Goal: Task Accomplishment & Management: Use online tool/utility

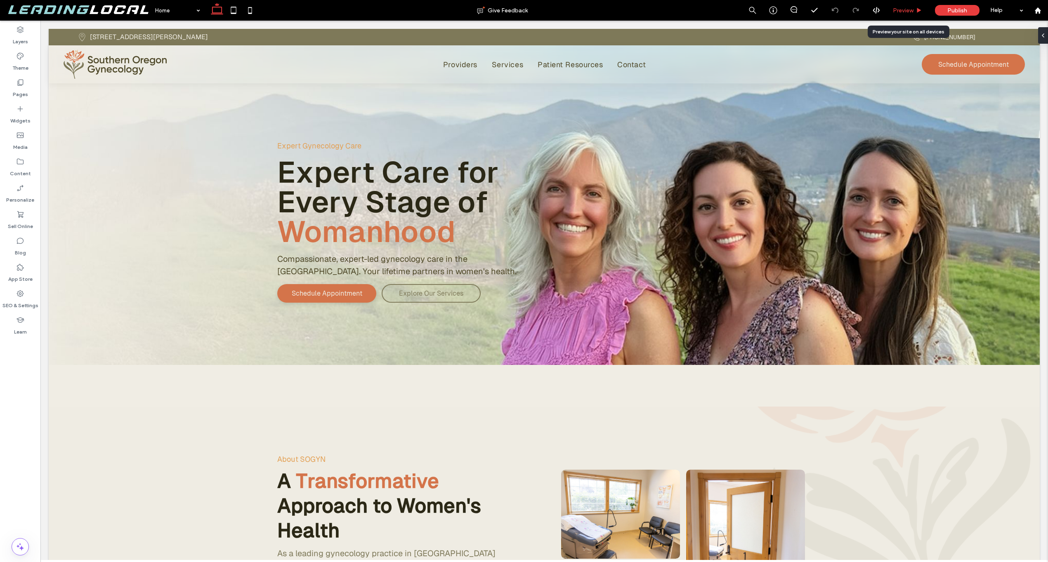
click at [922, 3] on div "Preview" at bounding box center [907, 10] width 42 height 21
click at [913, 7] on span "Preview" at bounding box center [903, 10] width 21 height 7
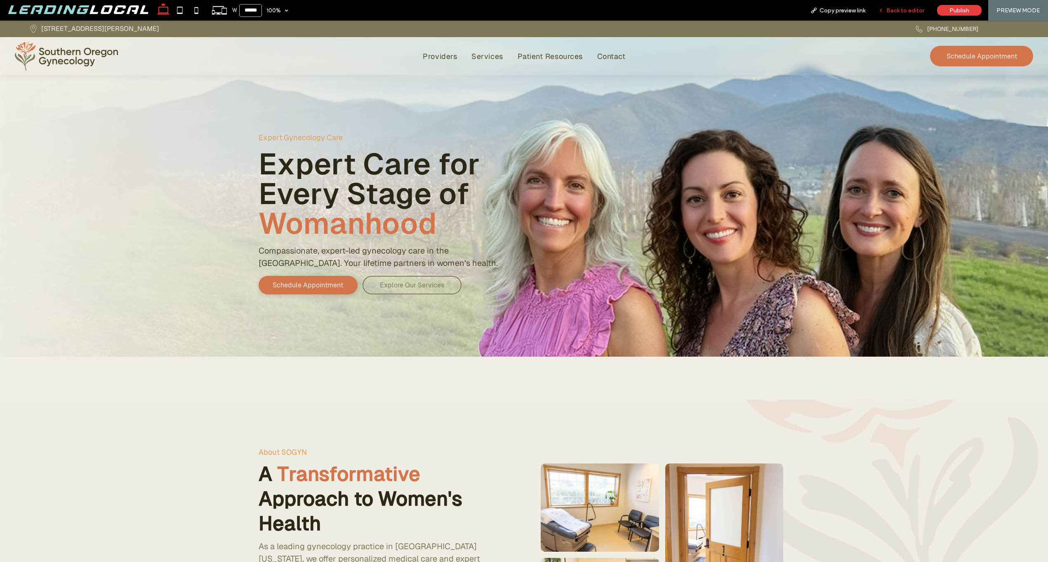
click at [913, 14] on div "Back to editor" at bounding box center [901, 10] width 59 height 21
click at [901, 9] on span "Back to editor" at bounding box center [905, 10] width 38 height 7
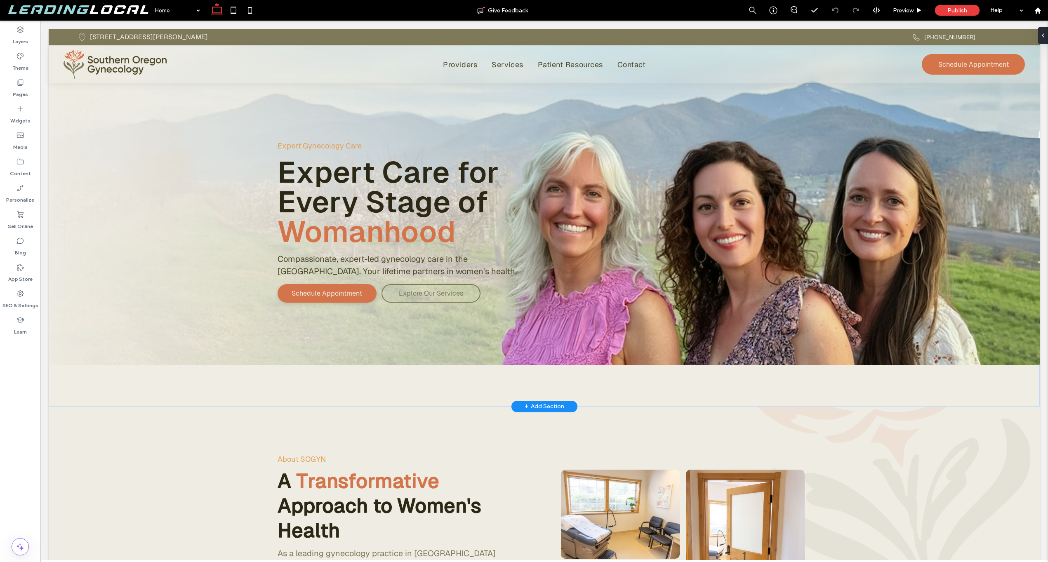
click at [799, 377] on div "Expert Gynecology Care Expert Care for Every Stage of Womanhood Compassionate, …" at bounding box center [544, 218] width 991 height 378
click at [785, 377] on div "Expert Gynecology Care Expert Care for Every Stage of Womanhood Compassionate, …" at bounding box center [544, 218] width 991 height 378
click at [601, 382] on div "Expert Gynecology Care Expert Care for Every Stage of Womanhood Compassionate, …" at bounding box center [544, 218] width 991 height 378
click at [745, 390] on div "Expert Gynecology Care Expert Care for Every Stage of Womanhood Compassionate, …" at bounding box center [544, 218] width 991 height 378
click at [502, 382] on div "Expert Gynecology Care Expert Care for Every Stage of Womanhood Compassionate, …" at bounding box center [544, 218] width 991 height 378
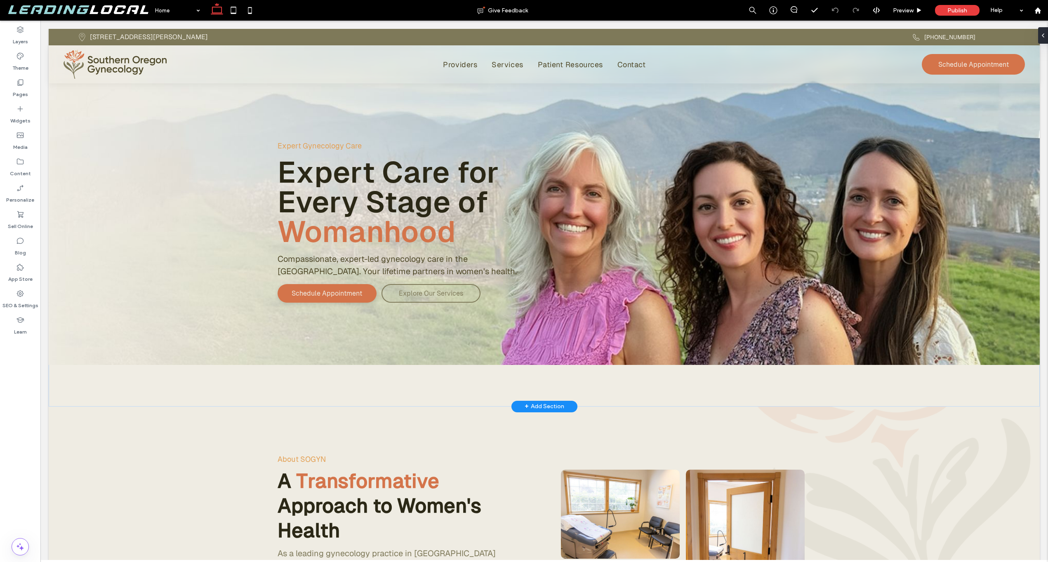
click at [229, 384] on div "Expert Gynecology Care Expert Care for Every Stage of Womanhood Compassionate, …" at bounding box center [544, 218] width 991 height 378
click at [144, 380] on div "Expert Gynecology Care Expert Care for Every Stage of Womanhood Compassionate, …" at bounding box center [544, 218] width 991 height 378
click at [104, 328] on div "Expert Gynecology Care Expert Care for Every Stage of Womanhood Compassionate, …" at bounding box center [544, 197] width 991 height 336
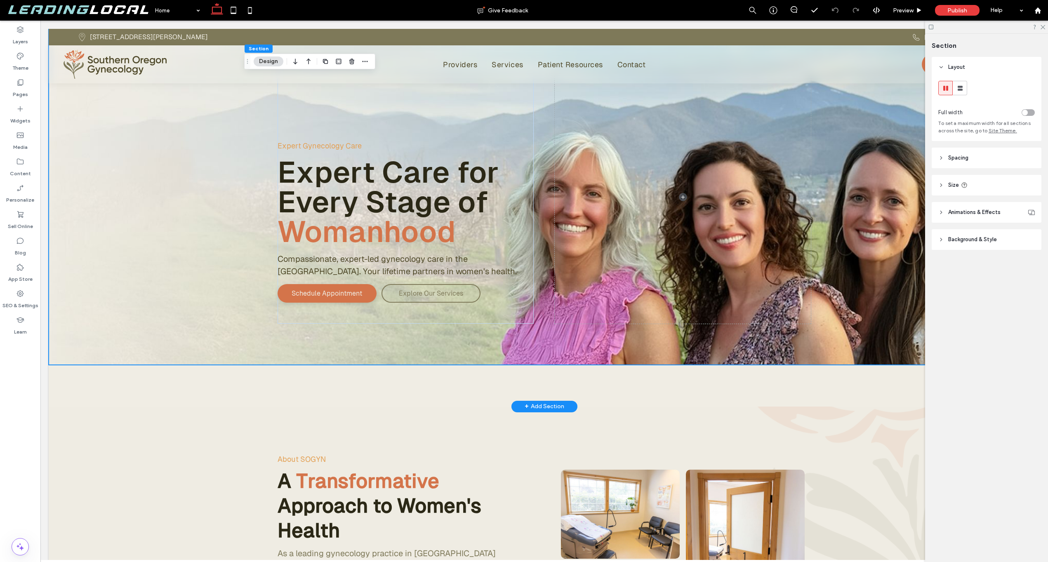
click at [141, 399] on div "Expert Gynecology Care Expert Care for Every Stage of Womanhood Compassionate, …" at bounding box center [544, 218] width 991 height 378
drag, startPoint x: 207, startPoint y: 385, endPoint x: 210, endPoint y: 396, distance: 11.6
click at [207, 385] on div "Expert Gynecology Care Expert Care for Every Stage of Womanhood Compassionate, …" at bounding box center [544, 218] width 991 height 378
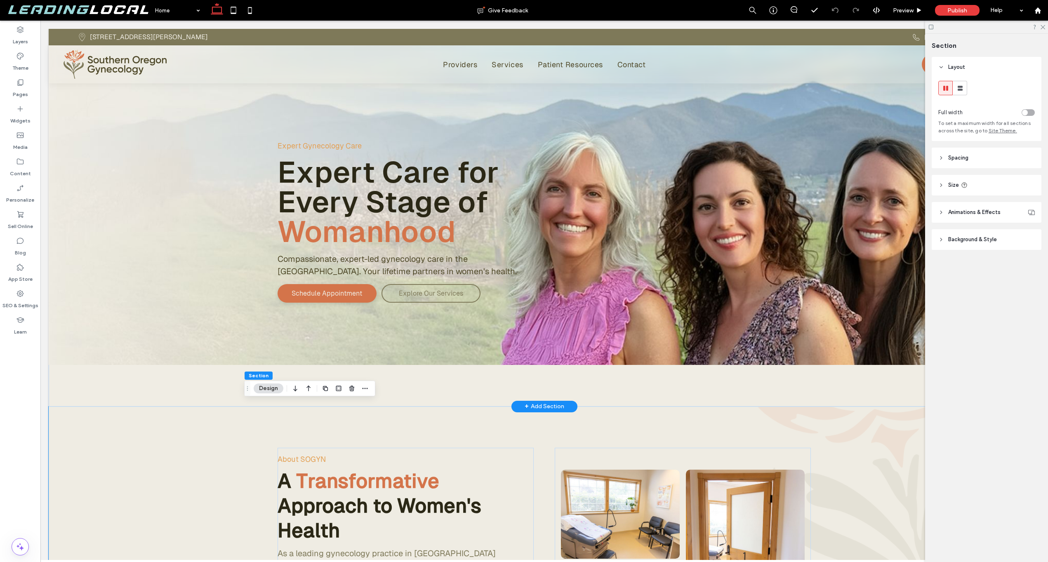
click at [188, 385] on div "Expert Gynecology Care Expert Care for Every Stage of Womanhood Compassionate, …" at bounding box center [544, 218] width 991 height 378
click at [105, 380] on div "Expert Gynecology Care Expert Care for Every Stage of Womanhood Compassionate, …" at bounding box center [544, 218] width 991 height 378
click at [108, 379] on div "Expert Gynecology Care Expert Care for Every Stage of Womanhood Compassionate, …" at bounding box center [544, 218] width 991 height 378
click at [121, 333] on div "Expert Gynecology Care Expert Care for Every Stage of Womanhood Compassionate, …" at bounding box center [544, 197] width 991 height 336
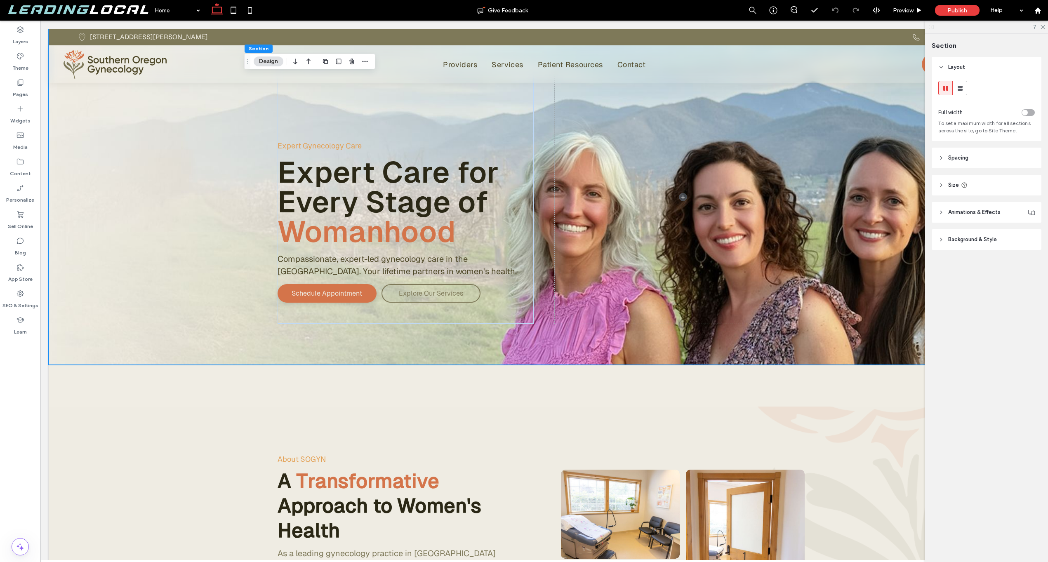
click at [993, 161] on header "Spacing" at bounding box center [987, 158] width 110 height 21
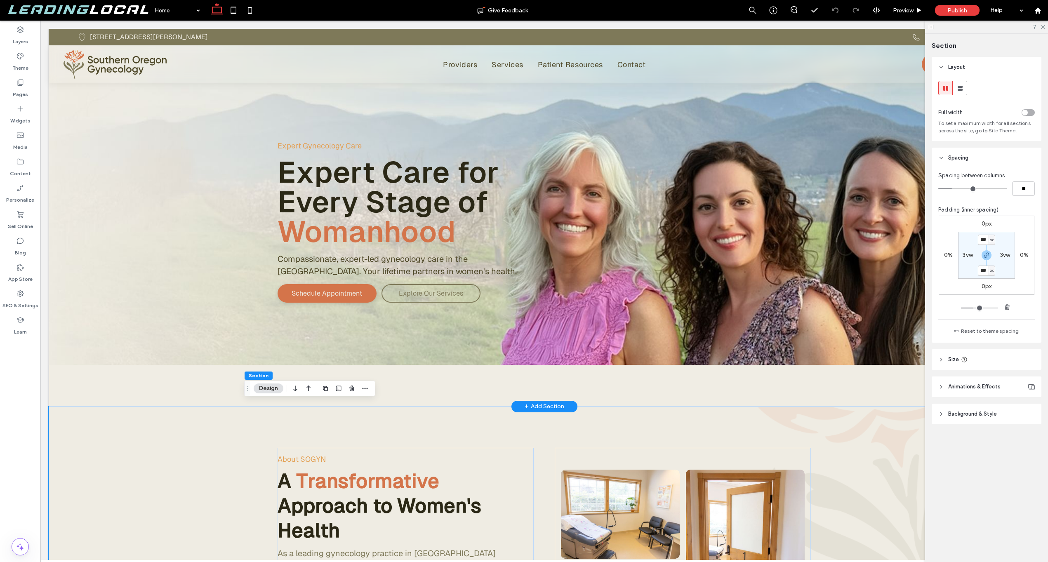
click at [863, 371] on div "Expert Gynecology Care Expert Care for Every Stage of Womanhood Compassionate, …" at bounding box center [544, 218] width 991 height 378
click at [163, 389] on div "Expert Gynecology Care Expert Care for Every Stage of Womanhood Compassionate, …" at bounding box center [544, 218] width 991 height 378
click at [163, 380] on div "Expert Gynecology Care Expert Care for Every Stage of Womanhood Compassionate, …" at bounding box center [544, 218] width 991 height 378
click at [126, 349] on div "Expert Gynecology Care Expert Care for Every Stage of Womanhood Compassionate, …" at bounding box center [544, 197] width 991 height 336
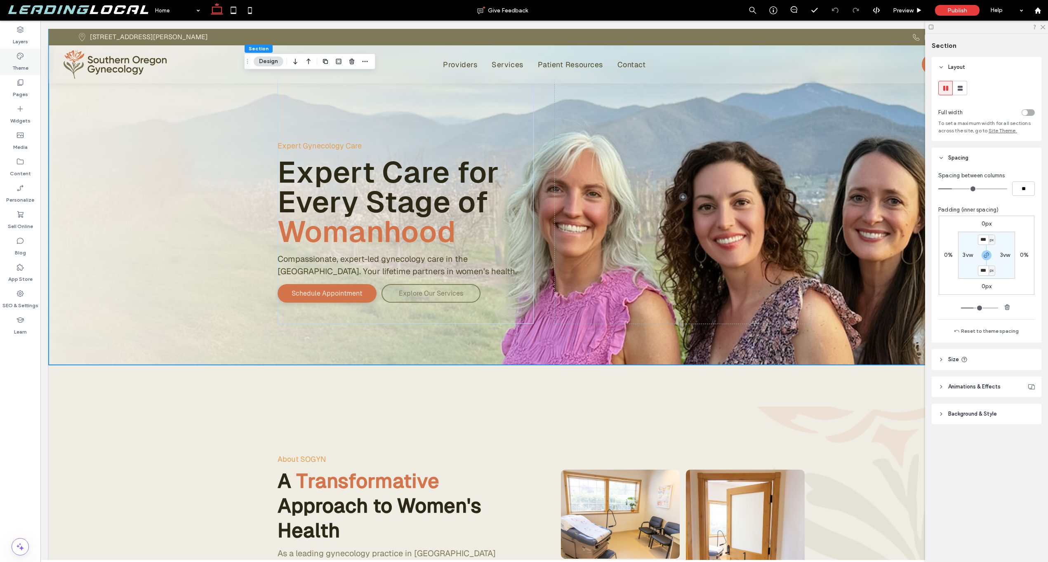
click at [16, 54] on icon at bounding box center [20, 56] width 8 height 8
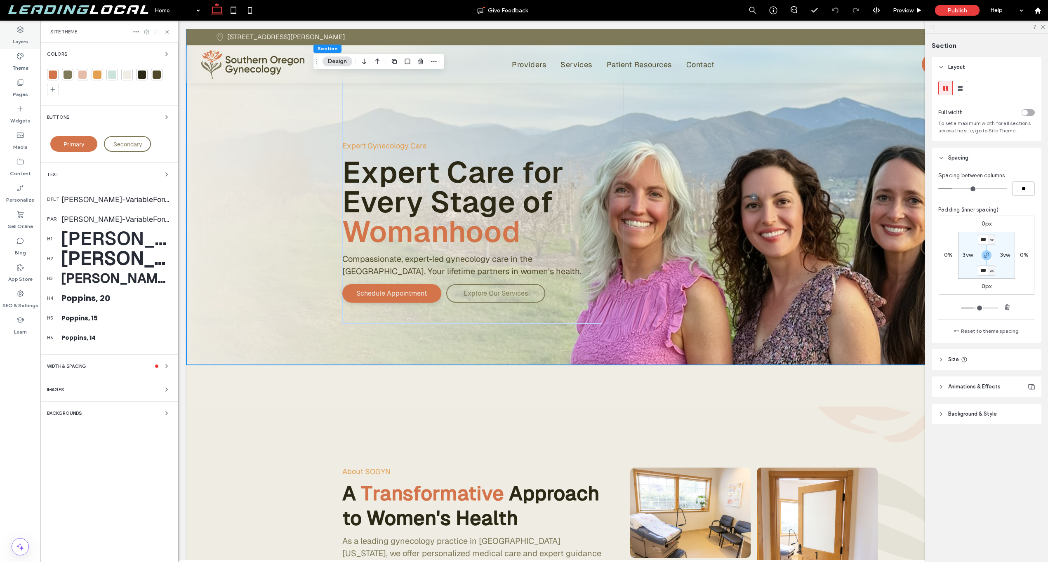
click at [23, 32] on icon at bounding box center [20, 30] width 8 height 8
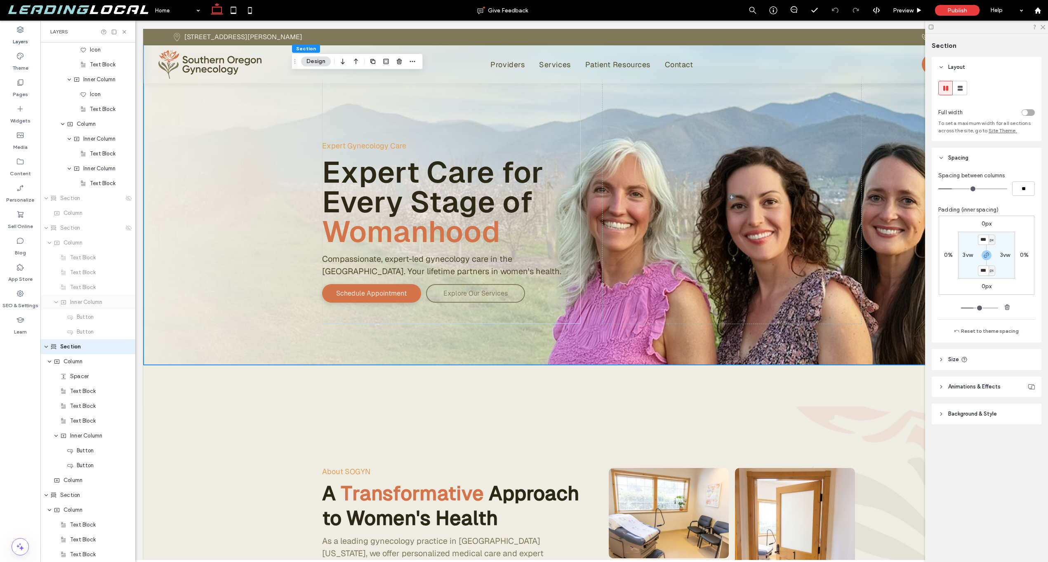
scroll to position [1084, 0]
click at [75, 158] on div "Section" at bounding box center [87, 153] width 95 height 15
click at [78, 154] on span "Section" at bounding box center [70, 154] width 20 height 8
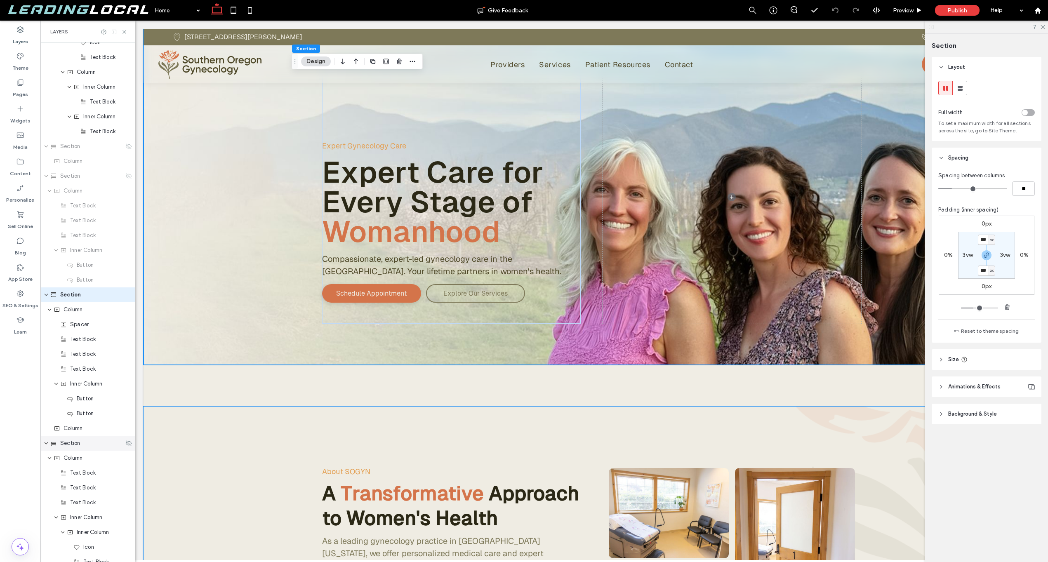
click at [76, 443] on span "Section" at bounding box center [70, 443] width 20 height 8
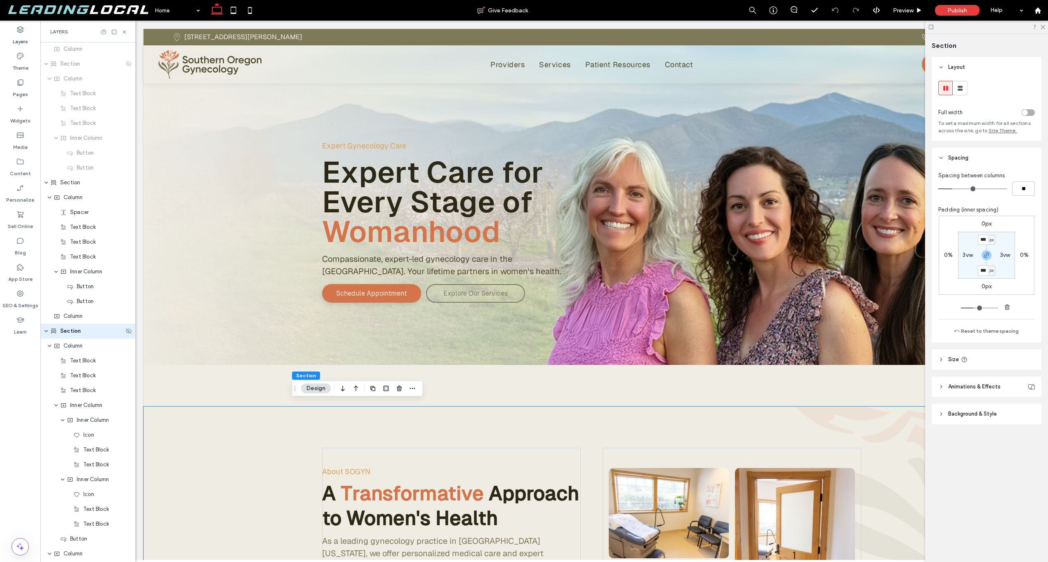
scroll to position [1233, 0]
click at [77, 321] on span "Column" at bounding box center [73, 317] width 19 height 8
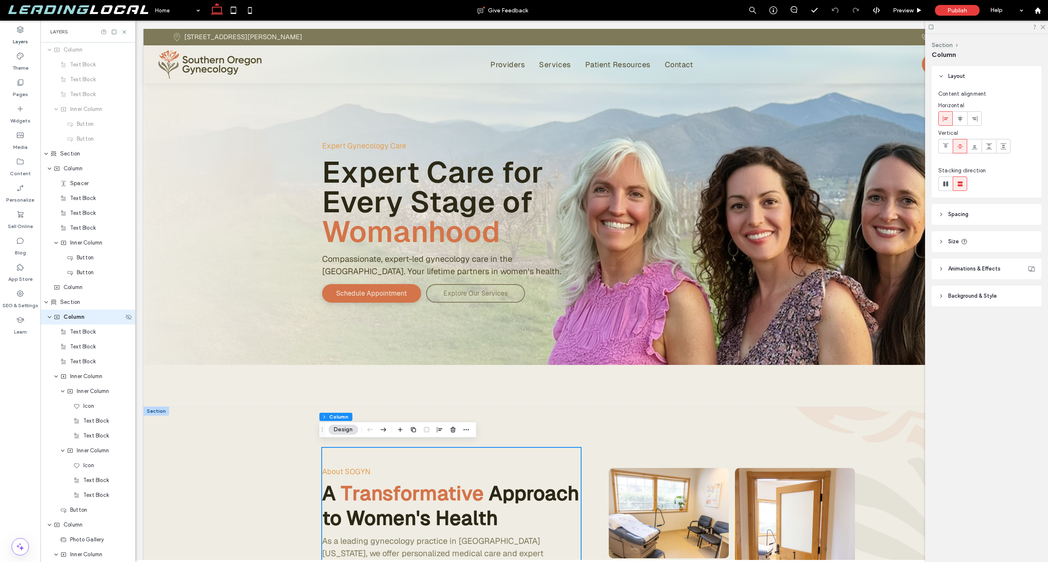
scroll to position [1247, 0]
click at [964, 219] on header "Spacing" at bounding box center [987, 214] width 110 height 21
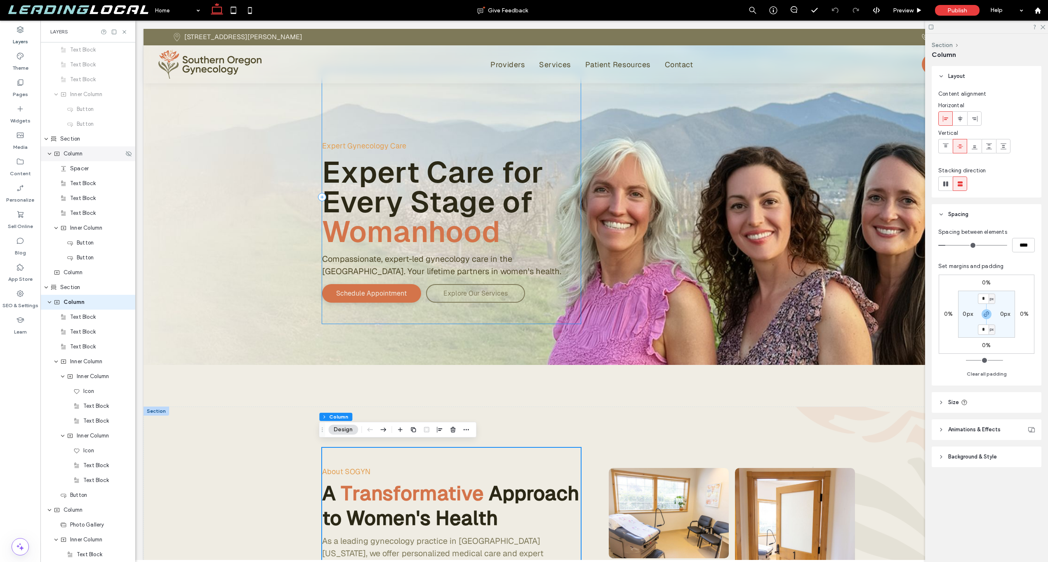
click at [74, 154] on span "Column" at bounding box center [73, 154] width 19 height 8
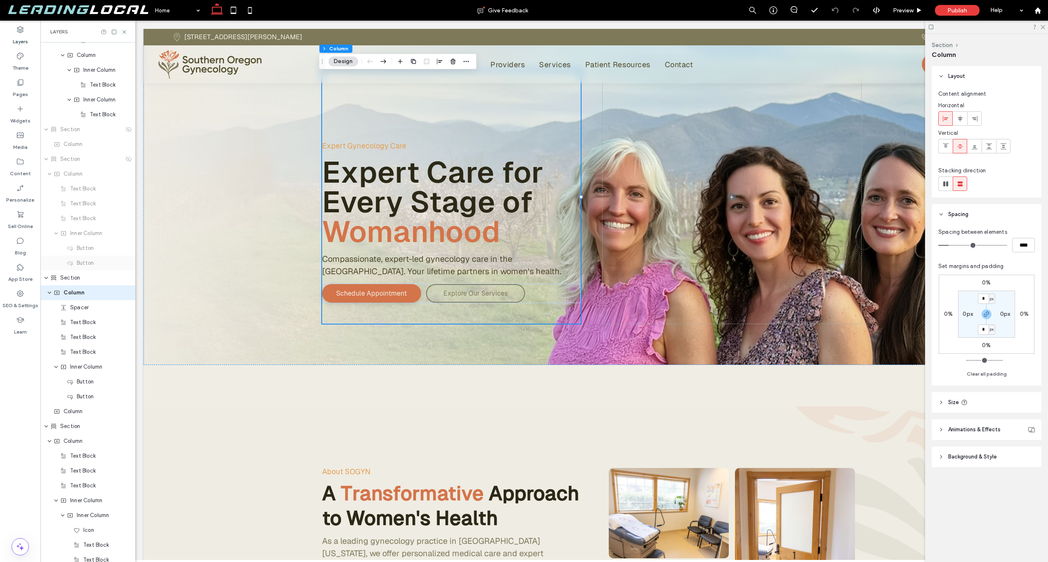
scroll to position [1099, 0]
click at [74, 290] on span "Section" at bounding box center [70, 287] width 20 height 8
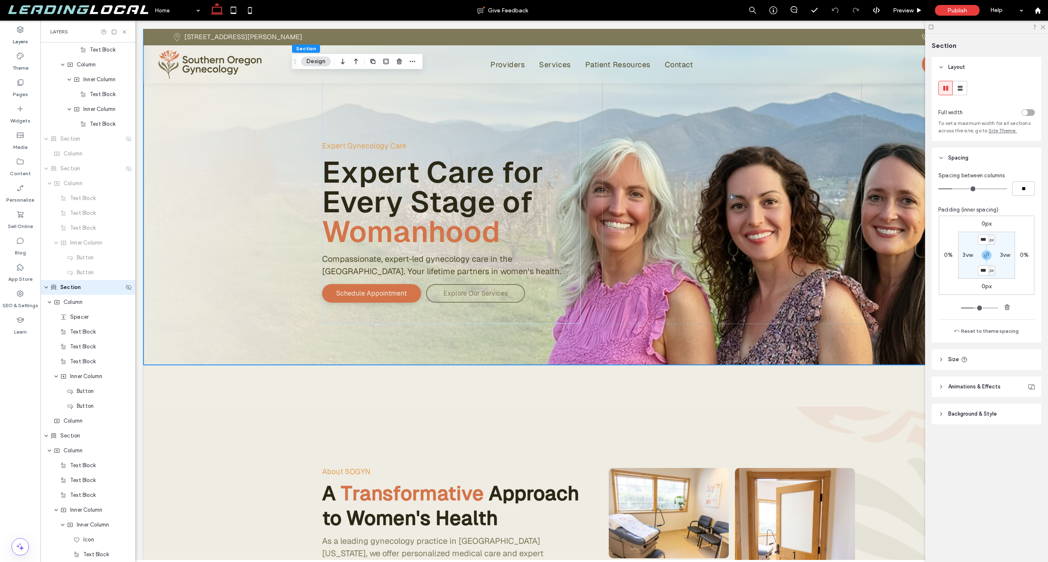
scroll to position [1084, 0]
click at [261, 389] on div "Expert Gynecology Care Expert Care for Every Stage of Womanhood Compassionate, …" at bounding box center [592, 218] width 896 height 378
click at [190, 388] on div "Expert Gynecology Care Expert Care for Every Stage of Womanhood Compassionate, …" at bounding box center [592, 218] width 896 height 378
click at [155, 408] on div at bounding box center [157, 411] width 26 height 9
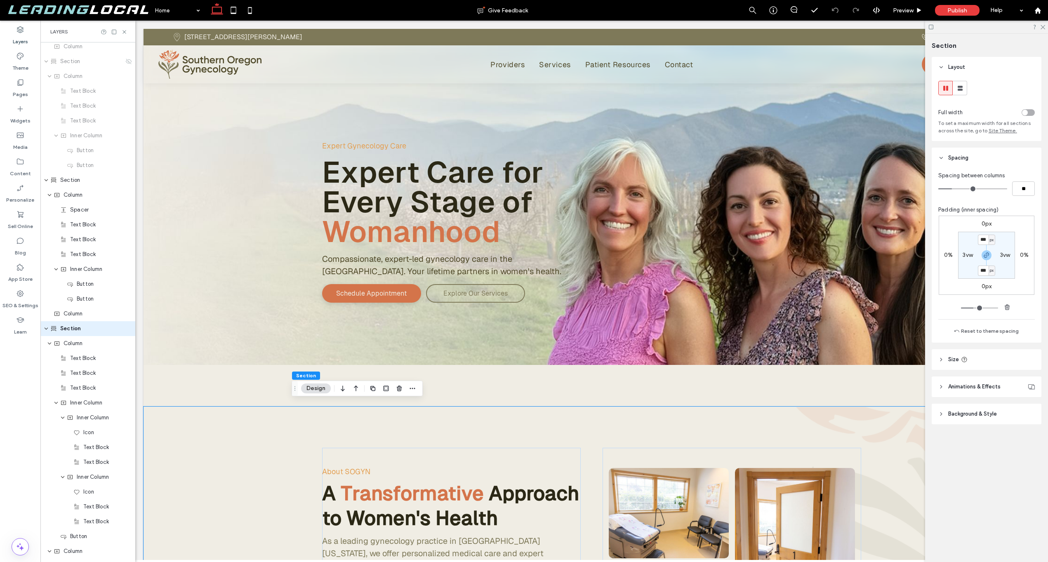
scroll to position [1233, 0]
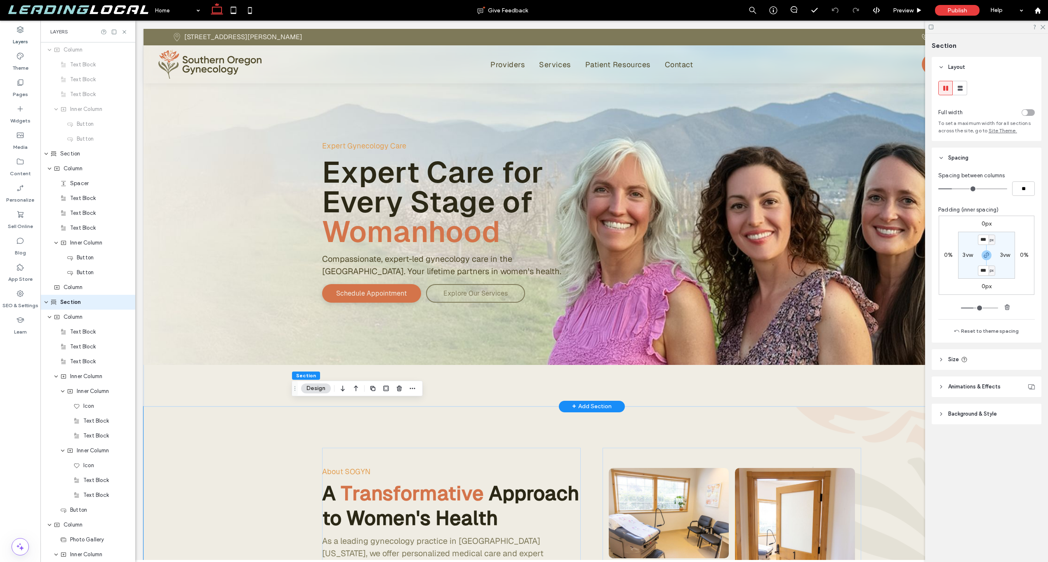
click at [164, 380] on div "Expert Gynecology Care Expert Care for Every Stage of Womanhood Compassionate, …" at bounding box center [592, 218] width 896 height 378
click at [242, 9] on icon at bounding box center [250, 10] width 17 height 17
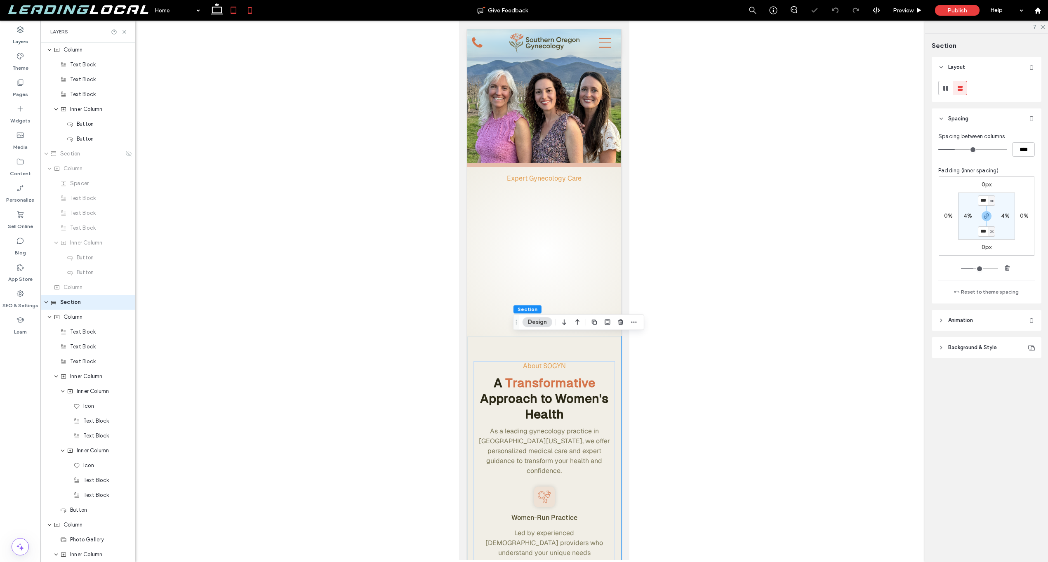
type input "**"
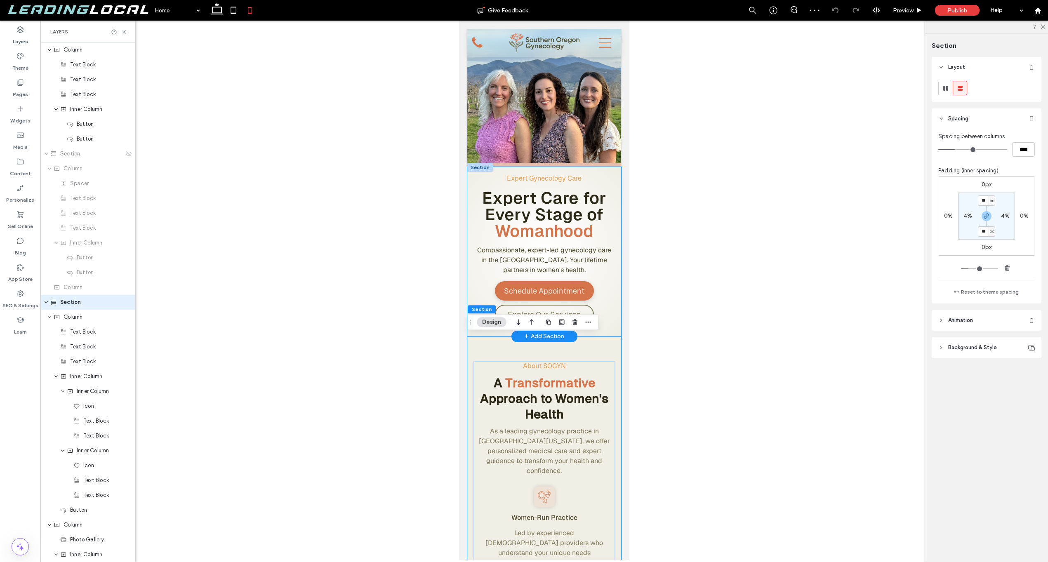
click at [506, 168] on div "Expert Gynecology Care Expert Care for Every Stage of Womanhood Compassionate, …" at bounding box center [544, 252] width 154 height 170
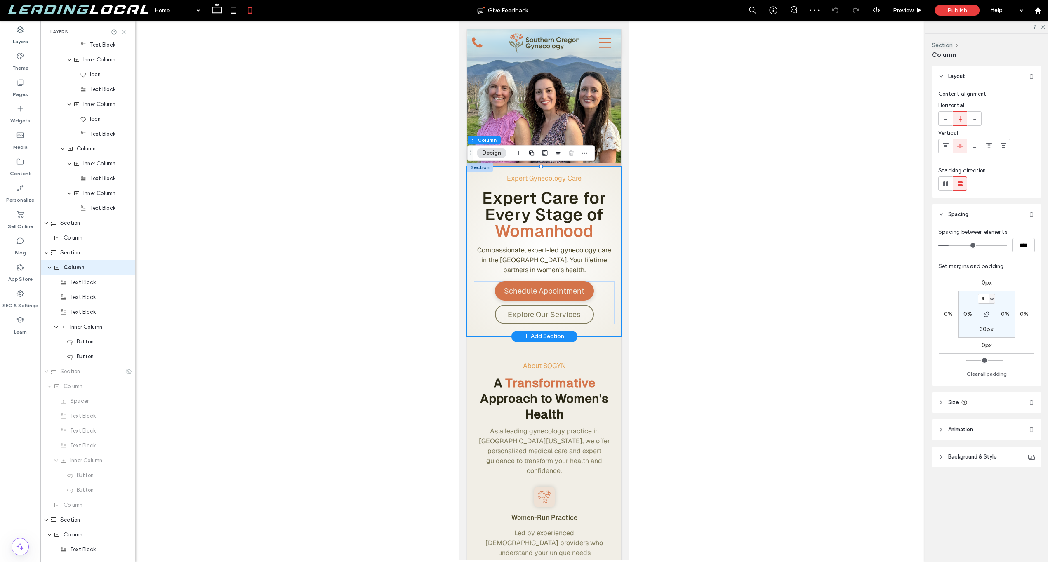
click at [508, 164] on div "Expert Gynecology Care Expert Care for Every Stage of Womanhood Compassionate, …" at bounding box center [544, 250] width 154 height 174
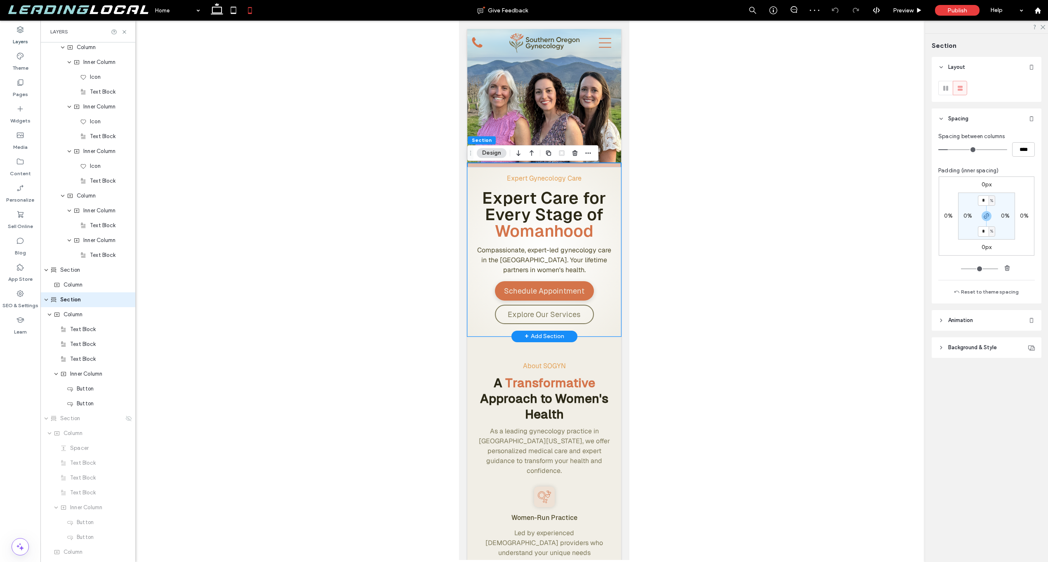
scroll to position [965, 0]
click at [92, 271] on div "Section" at bounding box center [86, 273] width 73 height 8
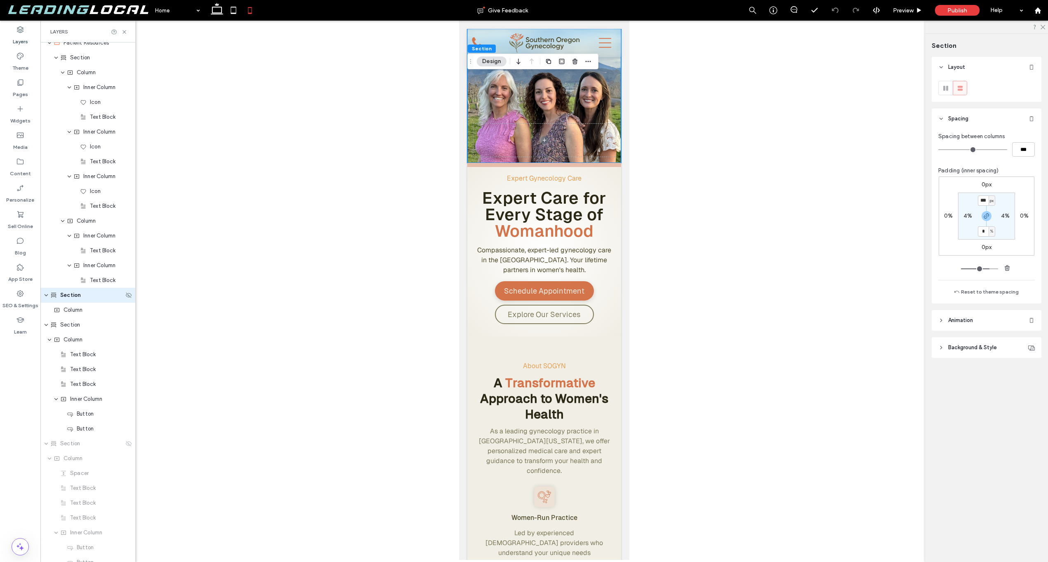
scroll to position [936, 0]
click at [588, 63] on icon "button" at bounding box center [588, 61] width 7 height 7
click at [388, 275] on div at bounding box center [544, 291] width 1008 height 540
click at [89, 336] on div "Section" at bounding box center [87, 332] width 95 height 15
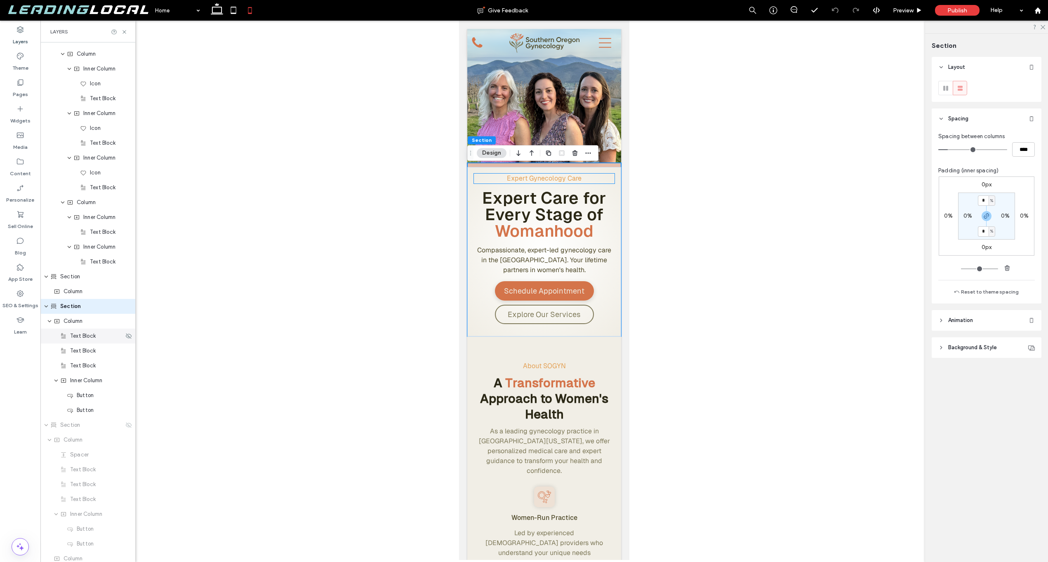
scroll to position [965, 0]
click at [592, 150] on span "button" at bounding box center [588, 153] width 10 height 10
click at [83, 283] on span "Column" at bounding box center [73, 287] width 19 height 8
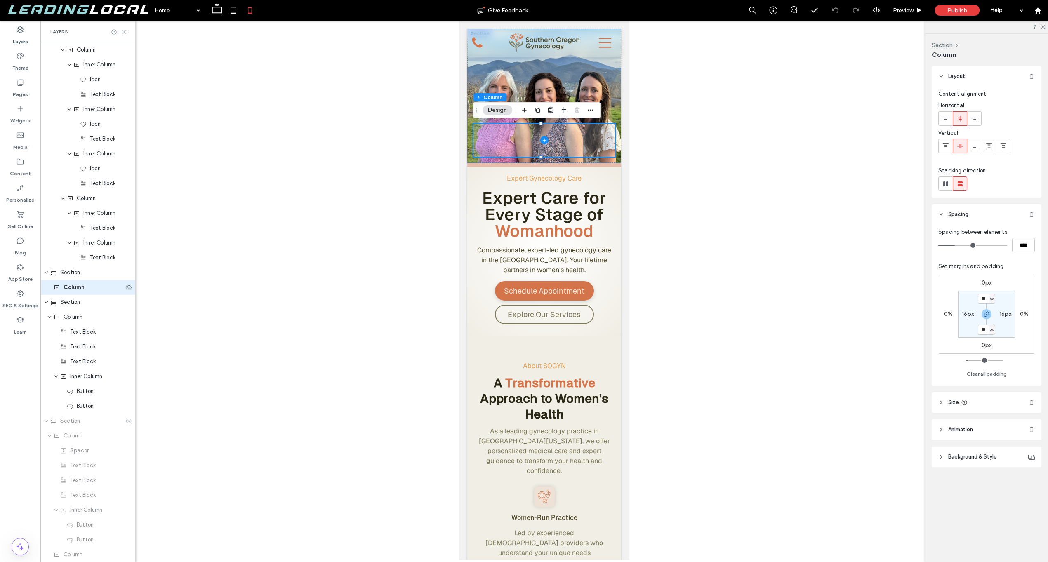
scroll to position [950, 0]
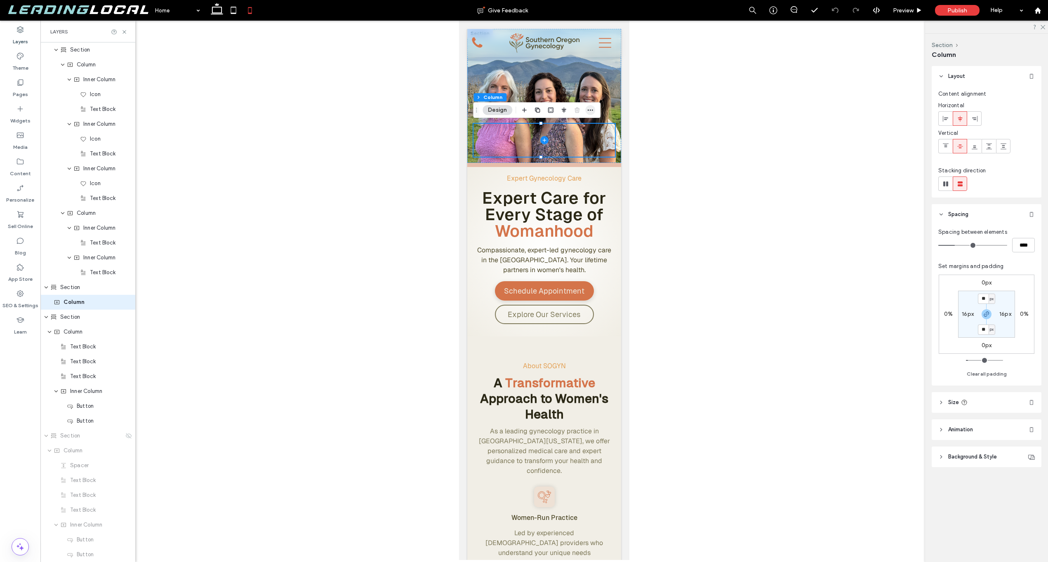
click at [590, 113] on icon "button" at bounding box center [590, 110] width 7 height 7
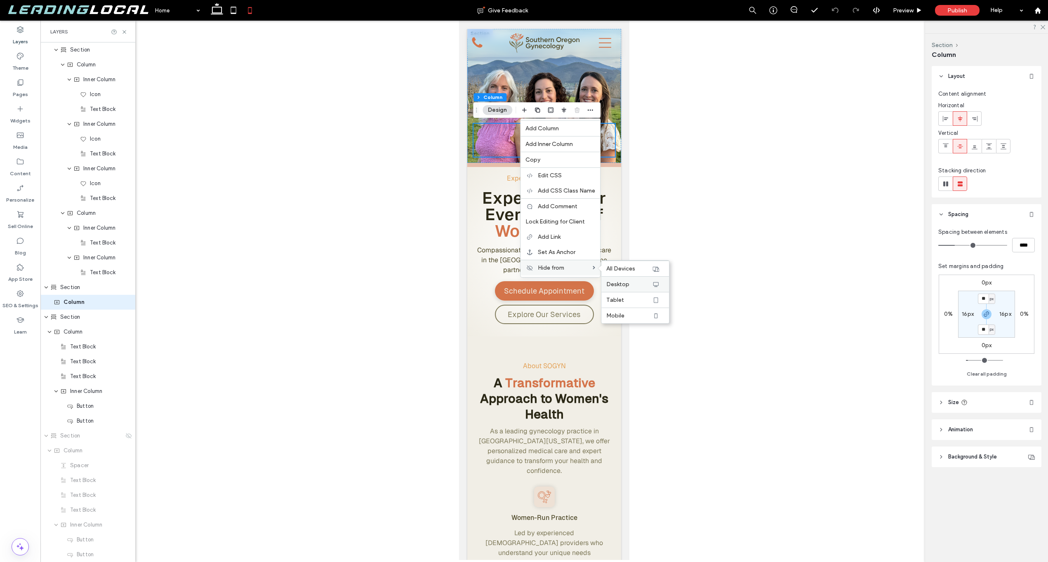
click at [634, 284] on label "Desktop" at bounding box center [628, 284] width 45 height 7
click at [351, 257] on div at bounding box center [544, 291] width 1008 height 540
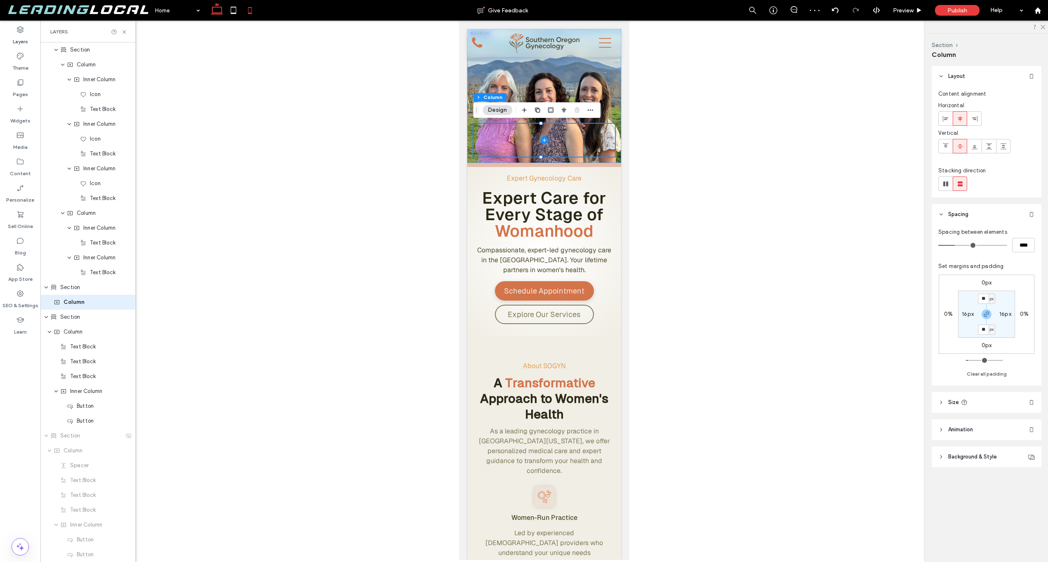
click at [218, 10] on icon at bounding box center [217, 10] width 17 height 17
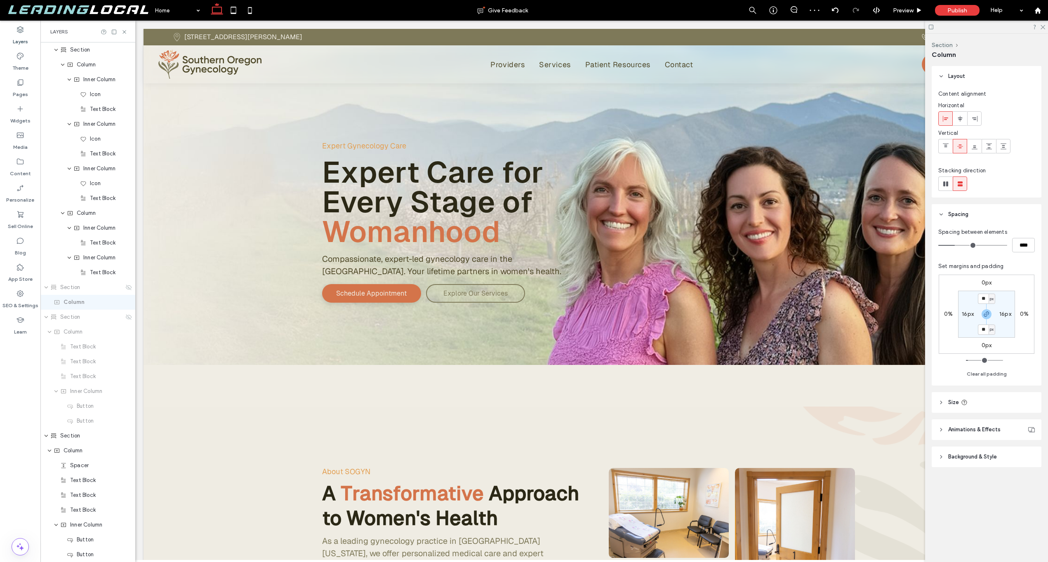
type input "***"
type input "****"
click at [291, 383] on div "Expert Gynecology Care Expert Care for Every Stage of Womanhood Compassionate, …" at bounding box center [592, 218] width 896 height 378
click at [247, 13] on icon at bounding box center [250, 10] width 17 height 17
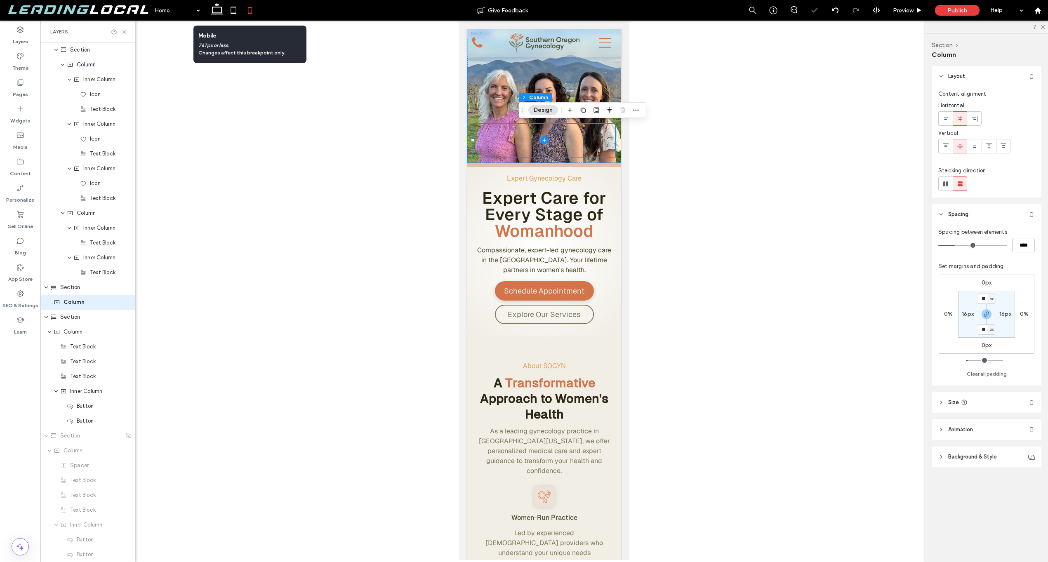
type input "**"
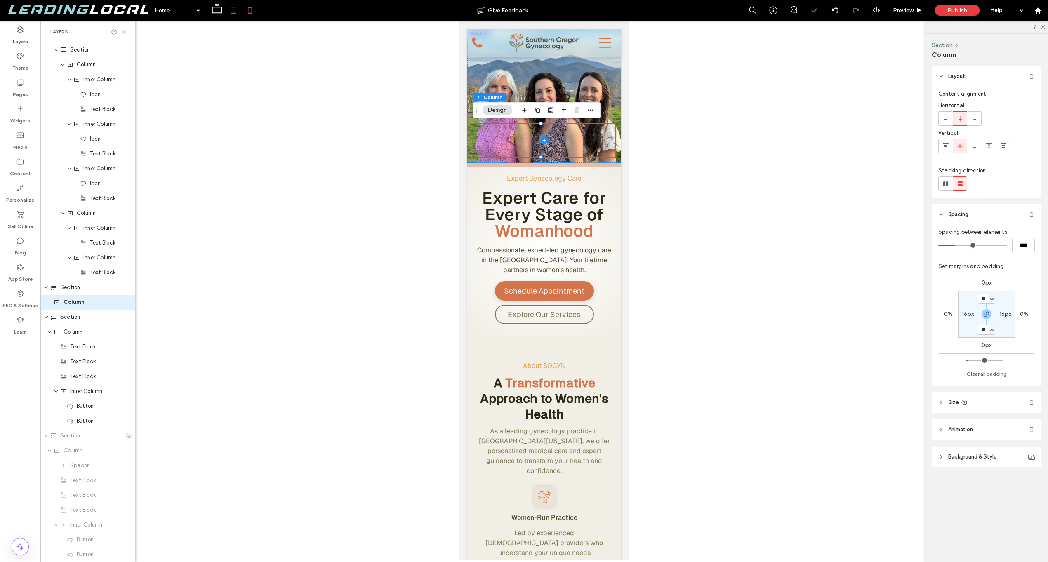
click at [237, 11] on icon at bounding box center [233, 10] width 17 height 17
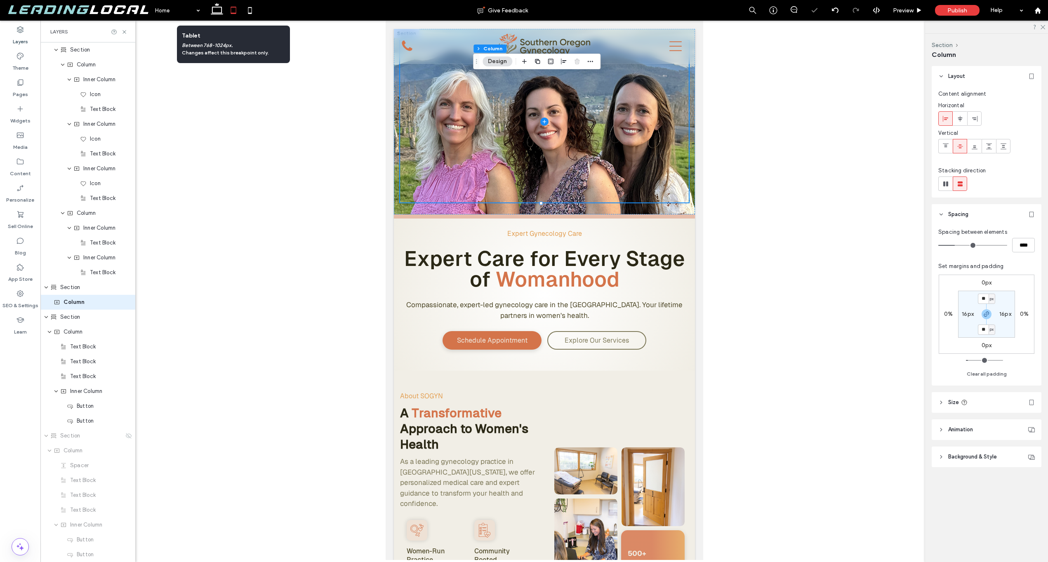
type input "***"
type input "****"
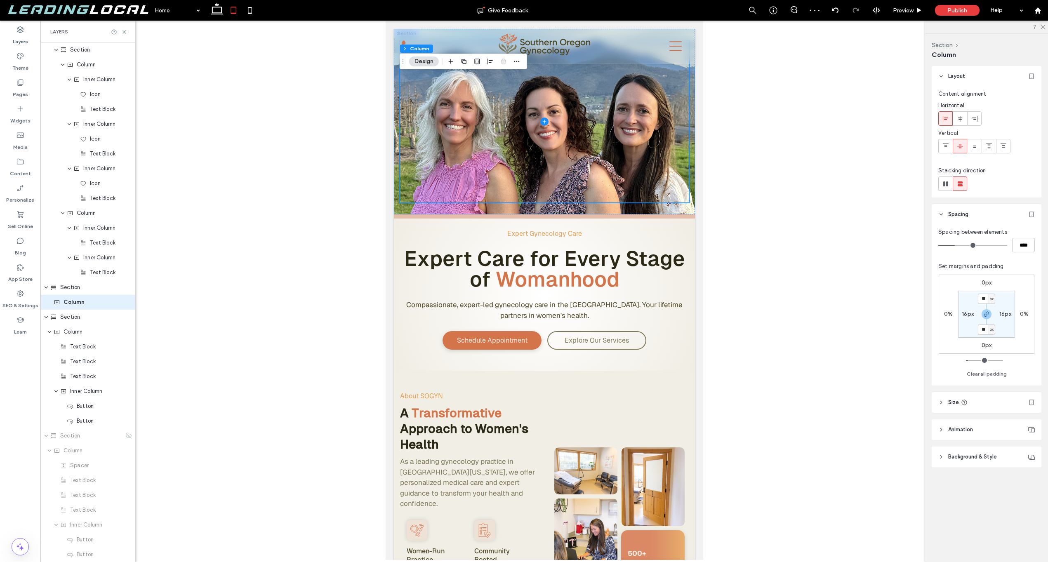
click at [358, 235] on div at bounding box center [544, 291] width 1008 height 540
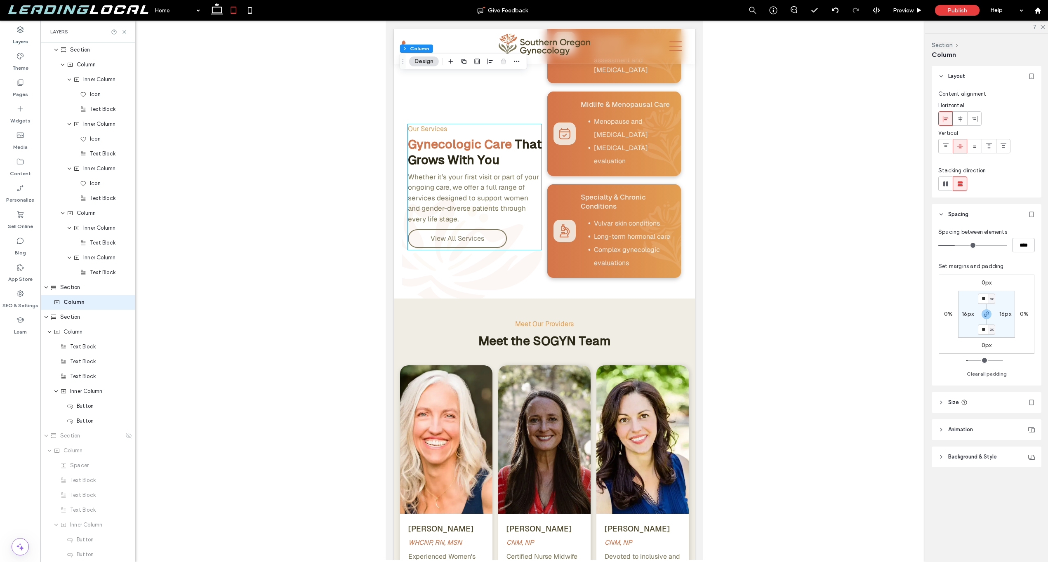
scroll to position [0, 0]
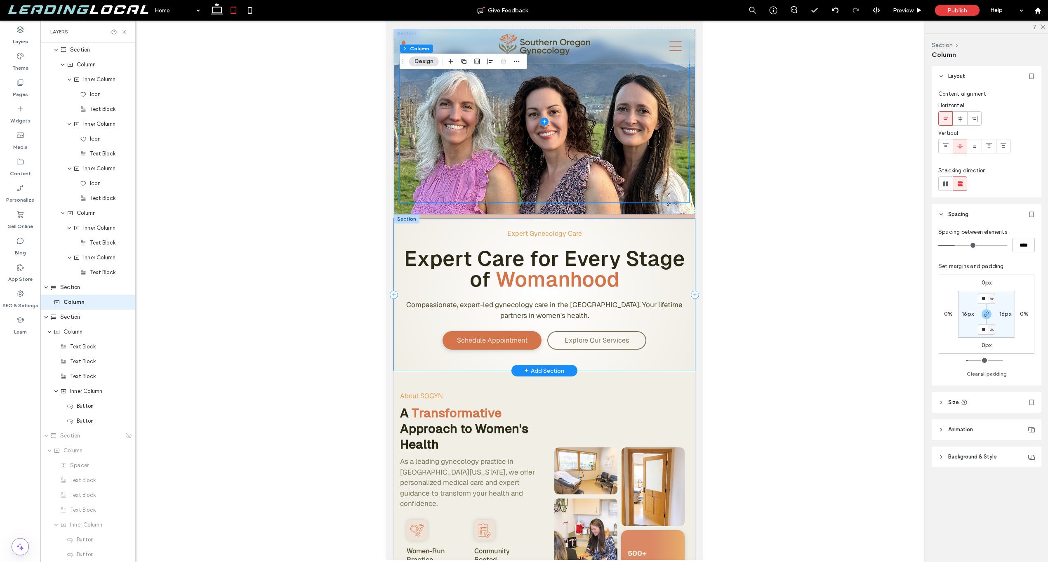
click at [431, 221] on div "Expert Gynecology Care Expert Care for Every Stage of Womanhood Compassionate, …" at bounding box center [544, 295] width 301 height 152
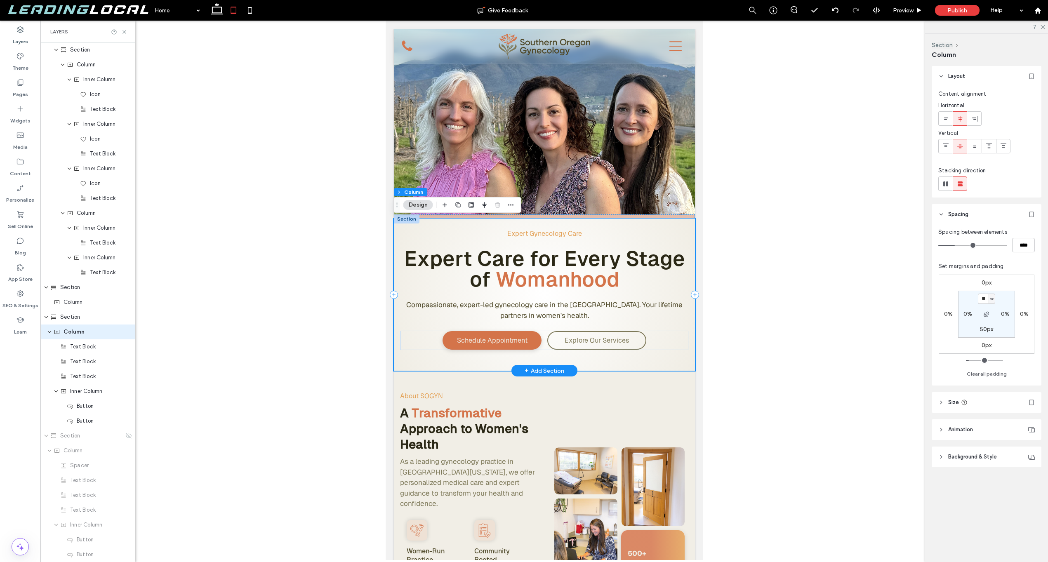
scroll to position [980, 0]
click at [431, 215] on div "Expert Gynecology Care Expert Care for Every Stage of Womanhood Compassionate, …" at bounding box center [544, 293] width 301 height 156
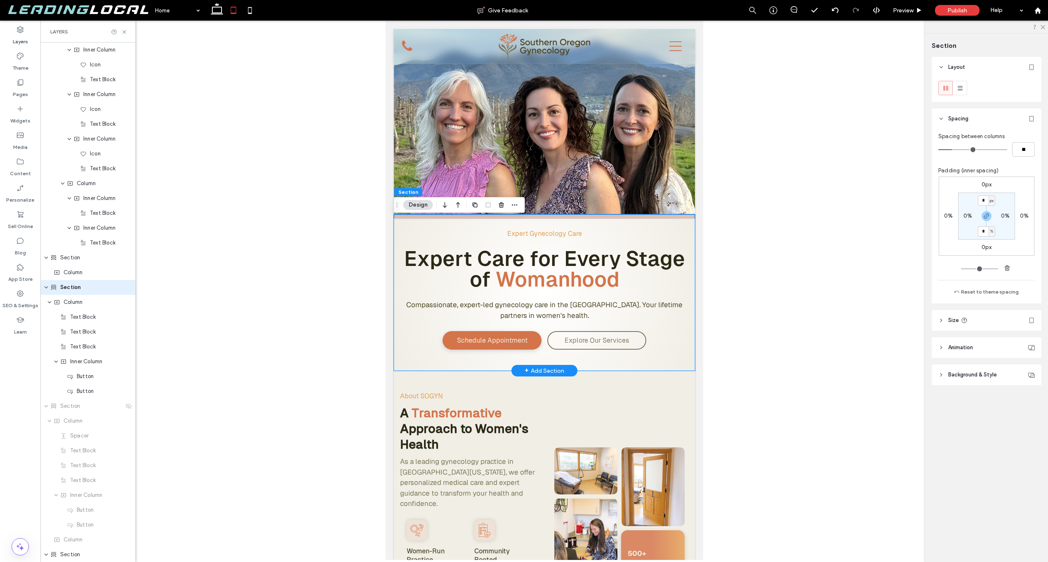
scroll to position [965, 0]
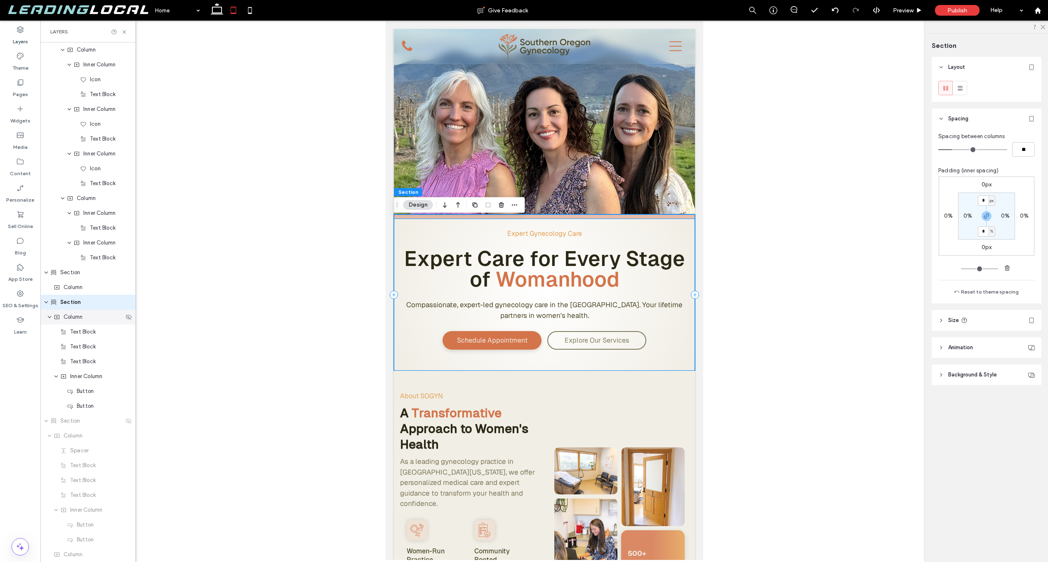
click at [96, 317] on div "Column" at bounding box center [89, 317] width 70 height 8
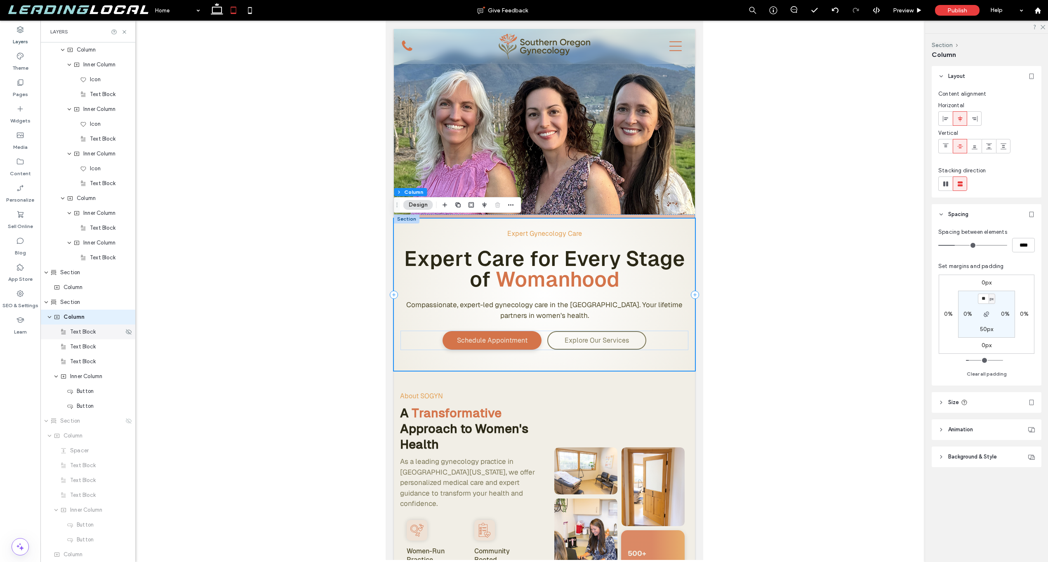
scroll to position [980, 0]
click at [512, 207] on icon "button" at bounding box center [511, 205] width 7 height 7
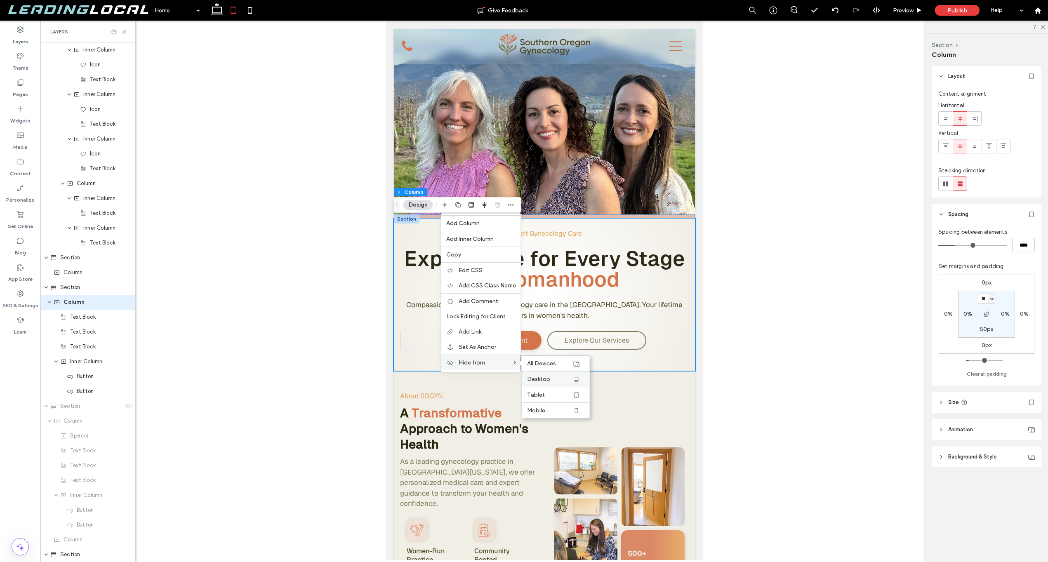
click at [542, 374] on div "Desktop" at bounding box center [556, 379] width 68 height 16
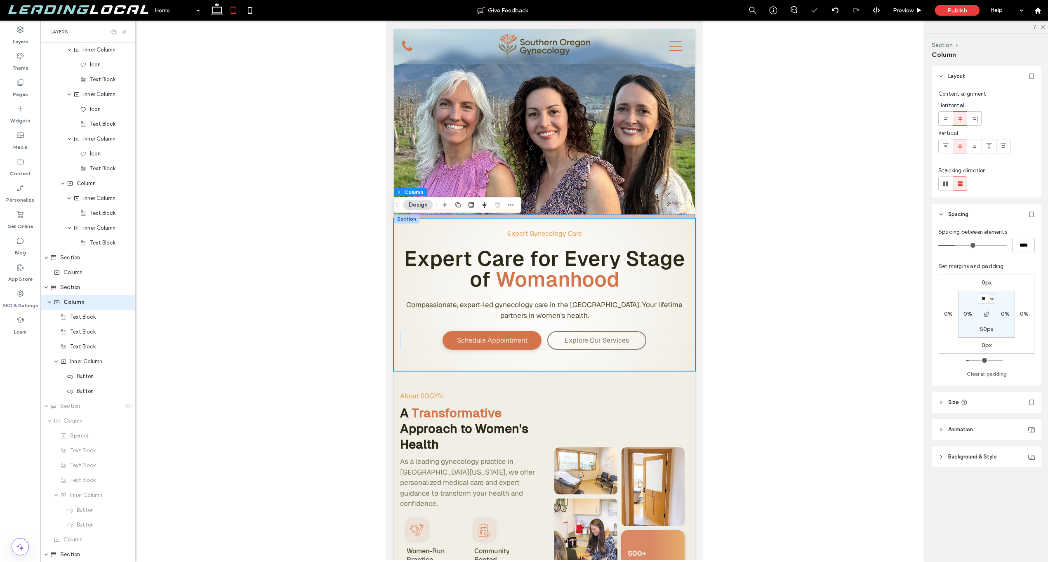
click at [181, 285] on div at bounding box center [544, 291] width 1008 height 540
click at [221, 11] on use at bounding box center [217, 9] width 12 height 12
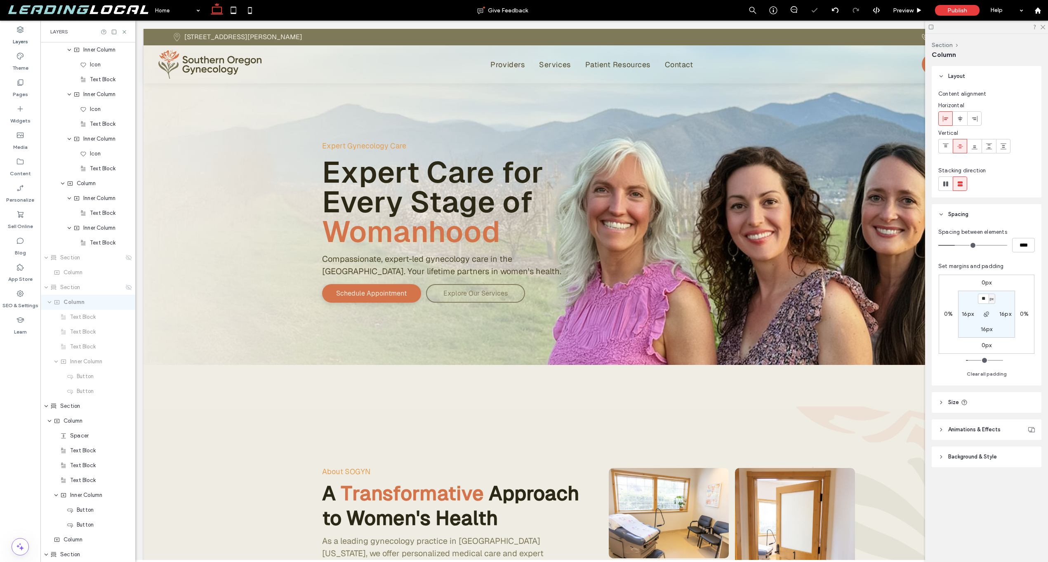
type input "**"
click at [339, 374] on div "Expert Gynecology Care Expert Care for Every Stage of Womanhood Compassionate, …" at bounding box center [592, 218] width 896 height 378
click at [296, 337] on div "Expert Gynecology Care Expert Care for Every Stage of Womanhood Compassionate, …" at bounding box center [592, 197] width 594 height 336
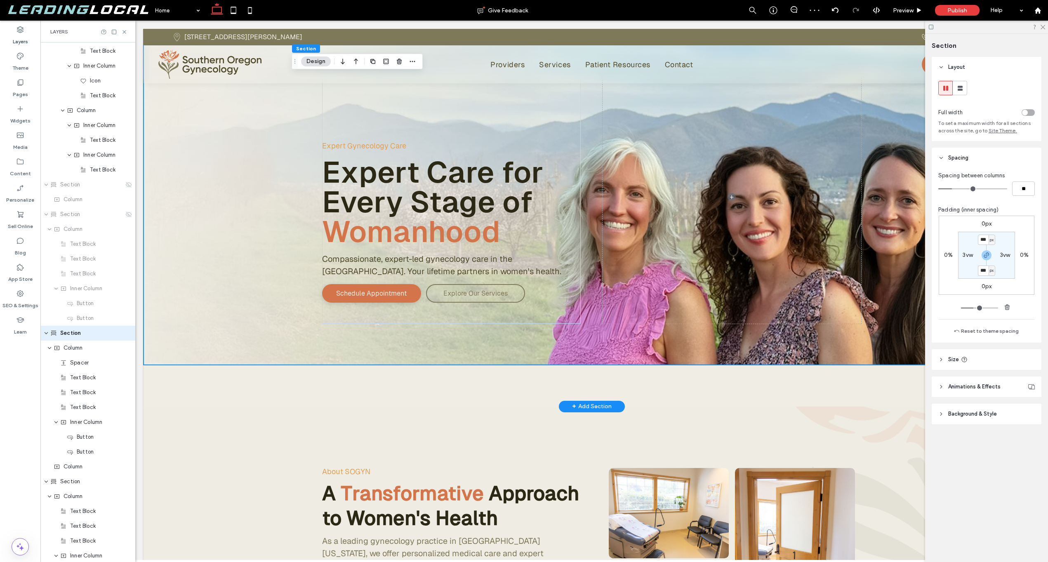
scroll to position [1084, 0]
click at [302, 374] on div "Expert Gynecology Care Expert Care for Every Stage of Womanhood Compassionate, …" at bounding box center [592, 218] width 896 height 378
click at [304, 380] on div "Expert Gynecology Care Expert Care for Every Stage of Womanhood Compassionate, …" at bounding box center [592, 218] width 896 height 378
click at [285, 389] on div "Expert Gynecology Care Expert Care for Every Stage of Womanhood Compassionate, …" at bounding box center [592, 218] width 896 height 378
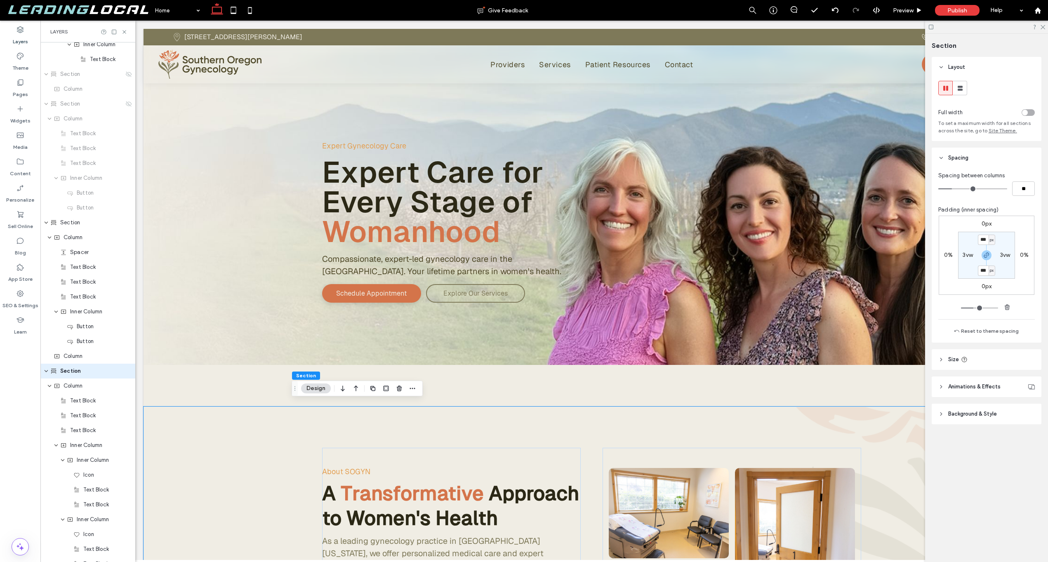
scroll to position [1233, 0]
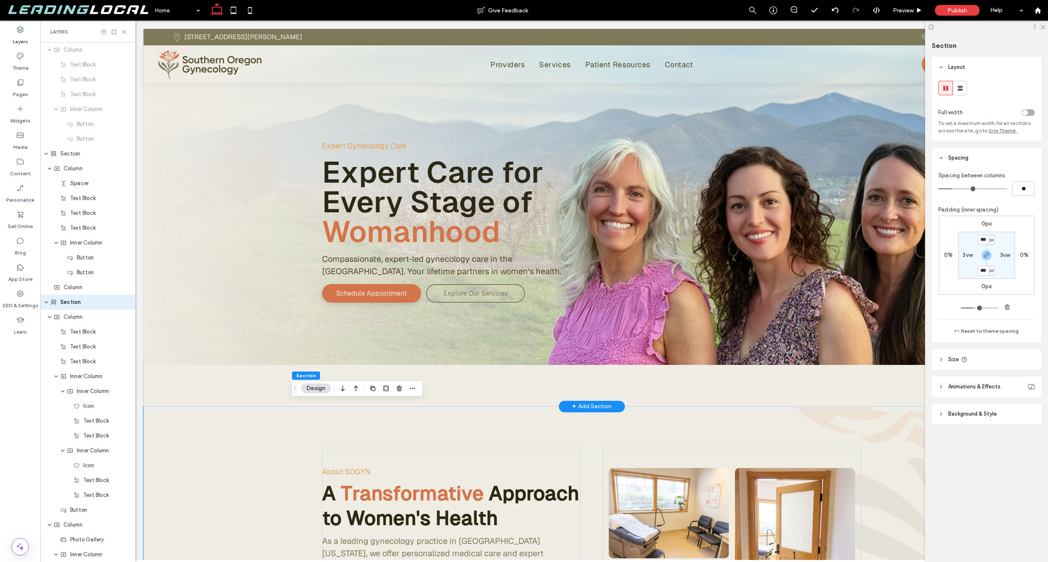
click at [266, 380] on div "Expert Gynecology Care Expert Care for Every Stage of Womanhood Compassionate, …" at bounding box center [592, 218] width 896 height 378
click at [269, 360] on div "Expert Gynecology Care Expert Care for Every Stage of Womanhood Compassionate, …" at bounding box center [592, 197] width 896 height 336
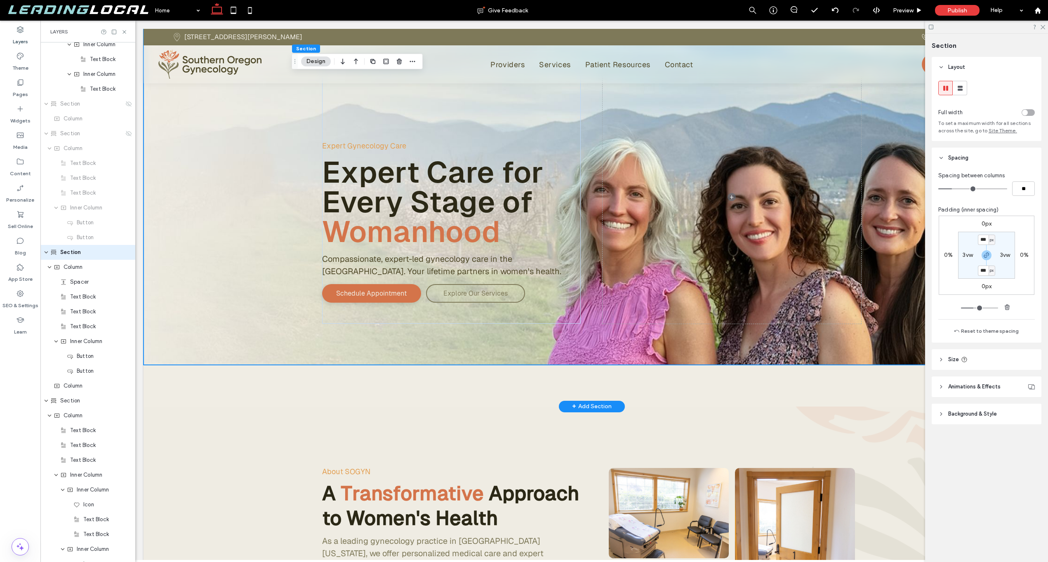
scroll to position [1084, 0]
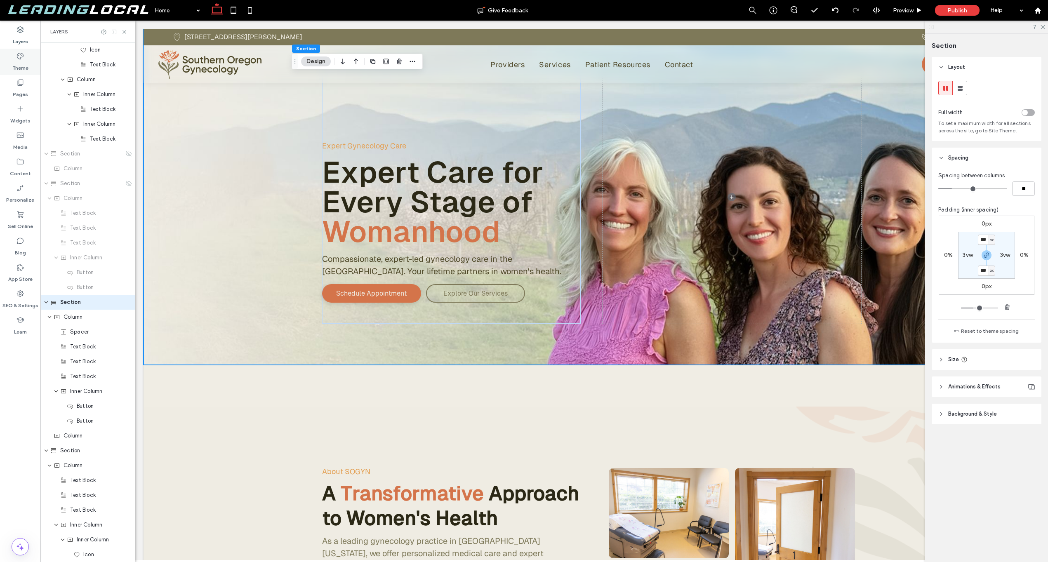
click at [26, 57] on div "Theme" at bounding box center [20, 62] width 40 height 26
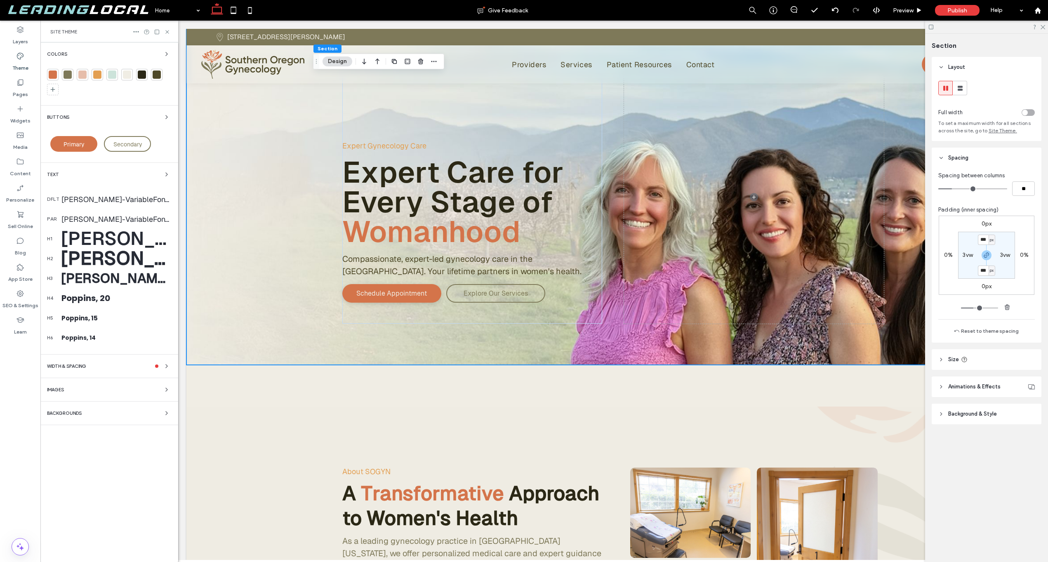
click at [103, 238] on div "[PERSON_NAME]-SemiBold-BF6569491e8c368, 72" at bounding box center [116, 238] width 110 height 23
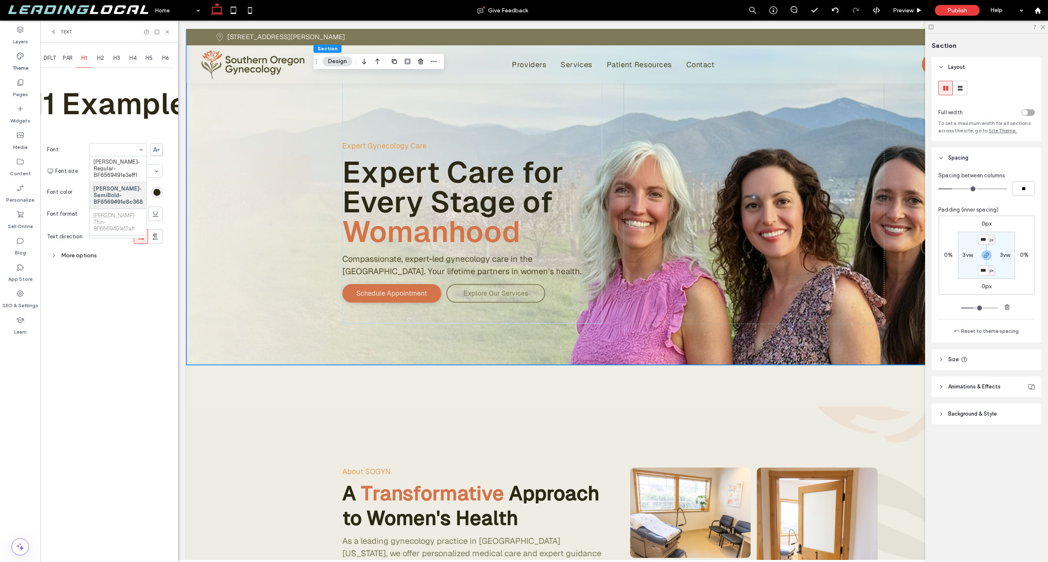
scroll to position [398, 0]
paste input "*******"
type input "*******"
click at [123, 149] on input "*******" at bounding box center [116, 150] width 45 height 6
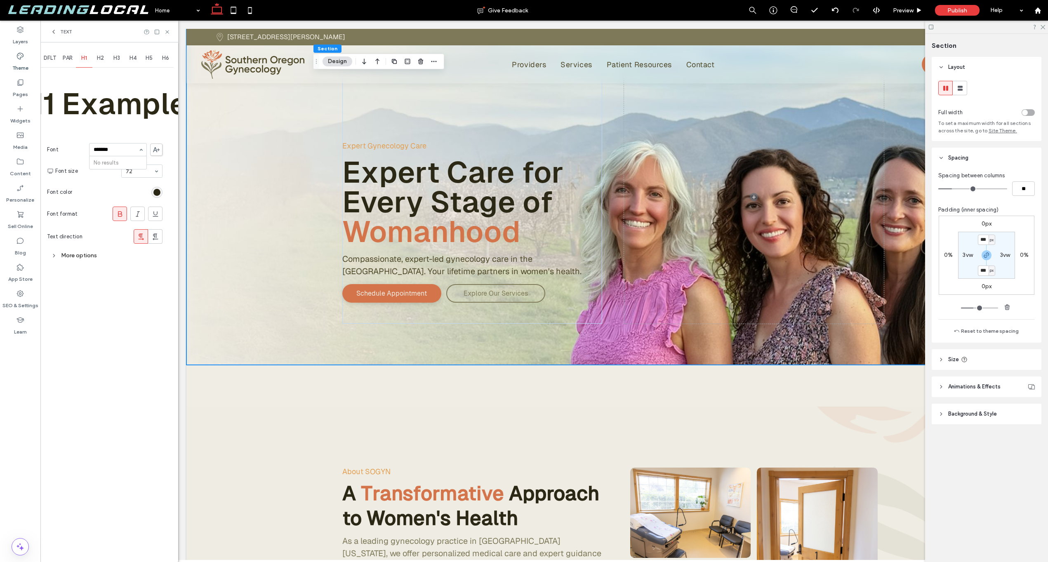
click at [123, 149] on input "*******" at bounding box center [116, 150] width 45 height 6
click at [159, 150] on use at bounding box center [156, 149] width 7 height 5
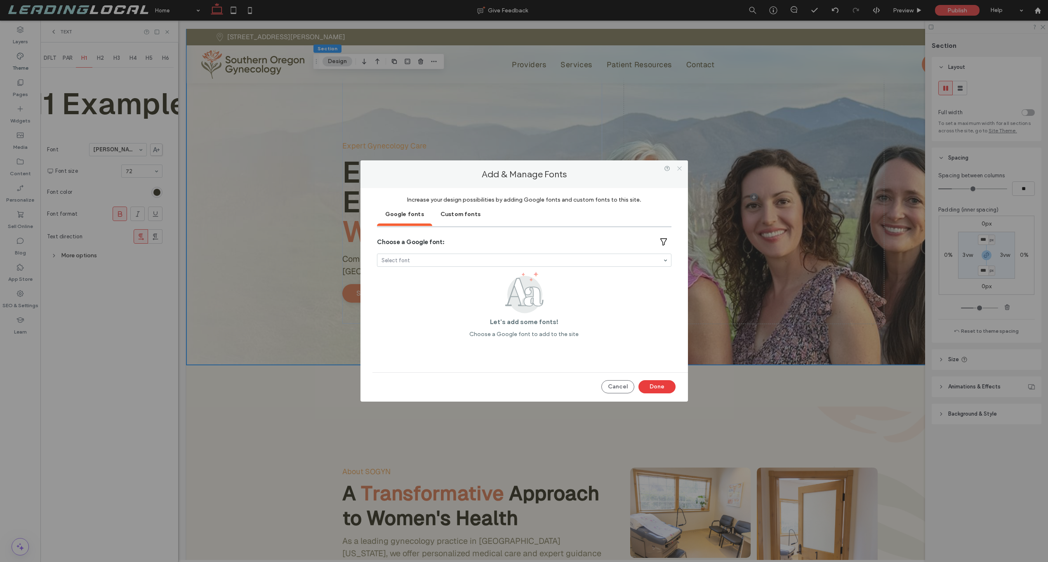
click at [678, 170] on icon at bounding box center [680, 168] width 6 height 6
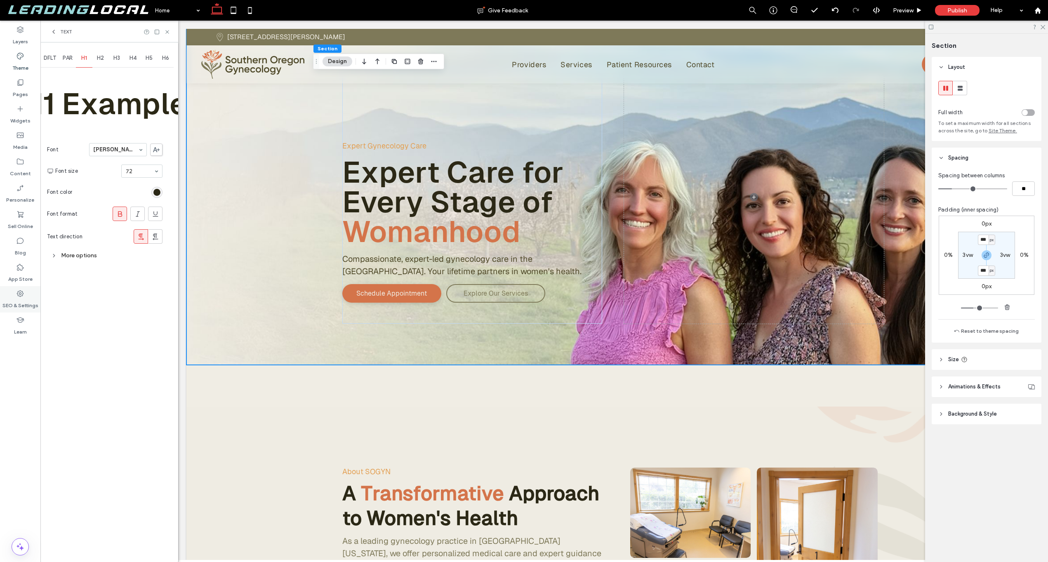
click at [29, 295] on div "SEO & Settings" at bounding box center [20, 299] width 40 height 26
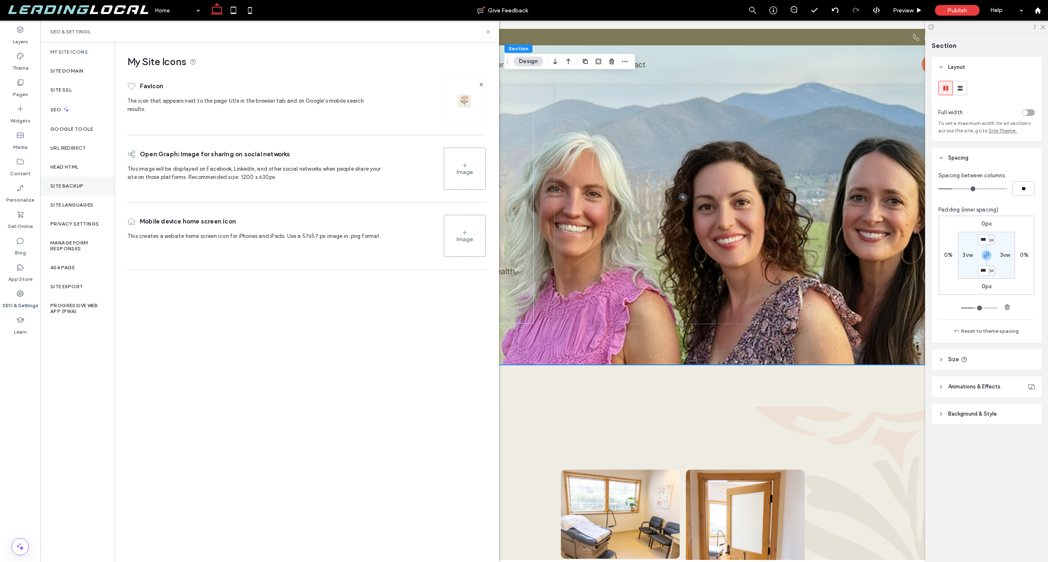
click at [85, 182] on div "Site Backup" at bounding box center [77, 186] width 74 height 19
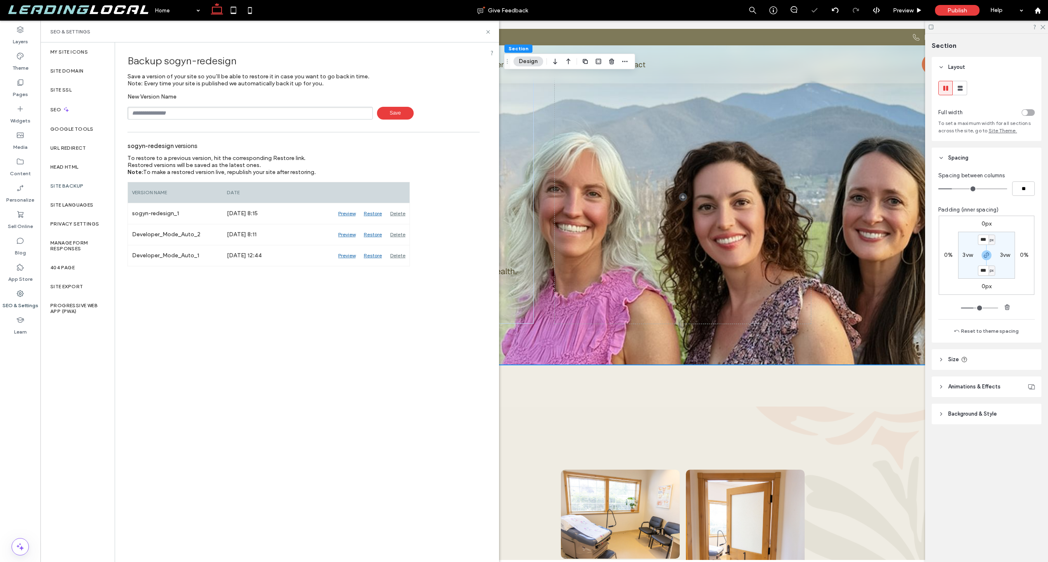
click at [206, 114] on input "text" at bounding box center [249, 113] width 245 height 13
click at [149, 115] on input "**********" at bounding box center [249, 113] width 245 height 13
type input "**********"
click at [410, 105] on div "**********" at bounding box center [303, 106] width 352 height 26
click at [407, 109] on span "Save" at bounding box center [395, 113] width 37 height 13
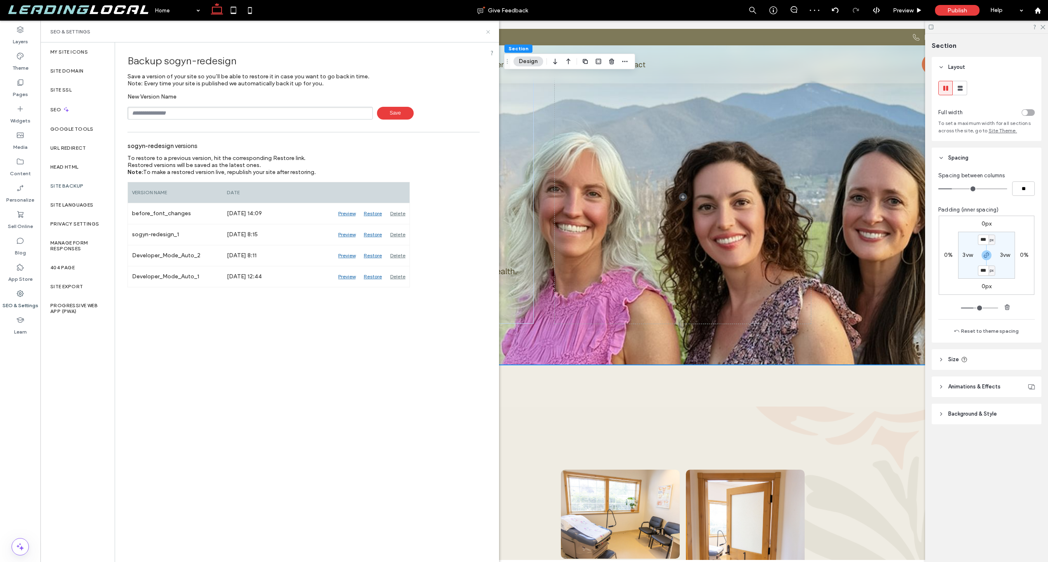
drag, startPoint x: 483, startPoint y: 34, endPoint x: 488, endPoint y: 31, distance: 5.7
click at [483, 34] on div "SEO & Settings" at bounding box center [269, 31] width 439 height 7
click at [487, 31] on icon at bounding box center [488, 32] width 6 height 6
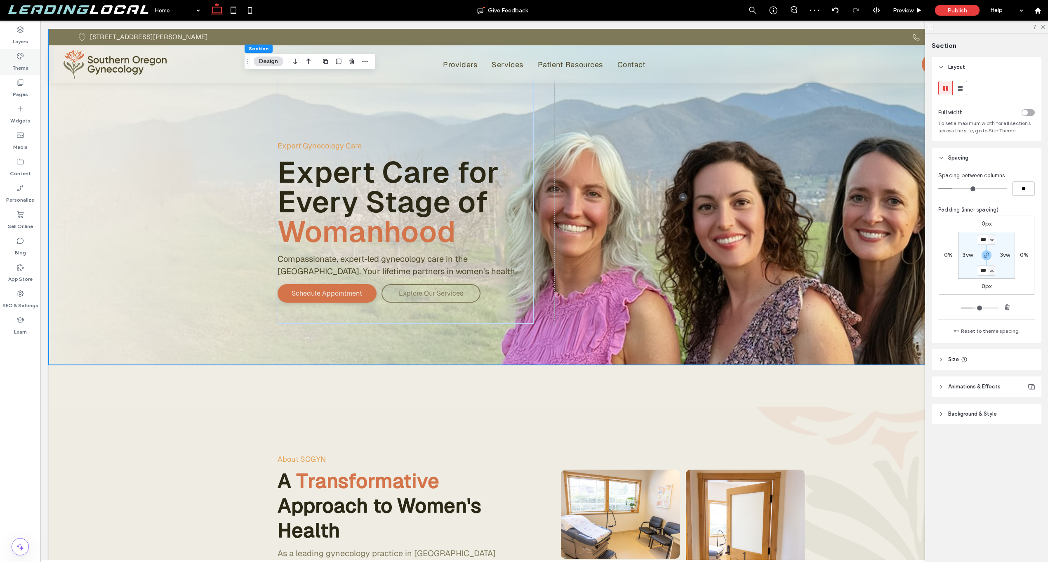
click at [27, 60] on label "Theme" at bounding box center [20, 66] width 16 height 12
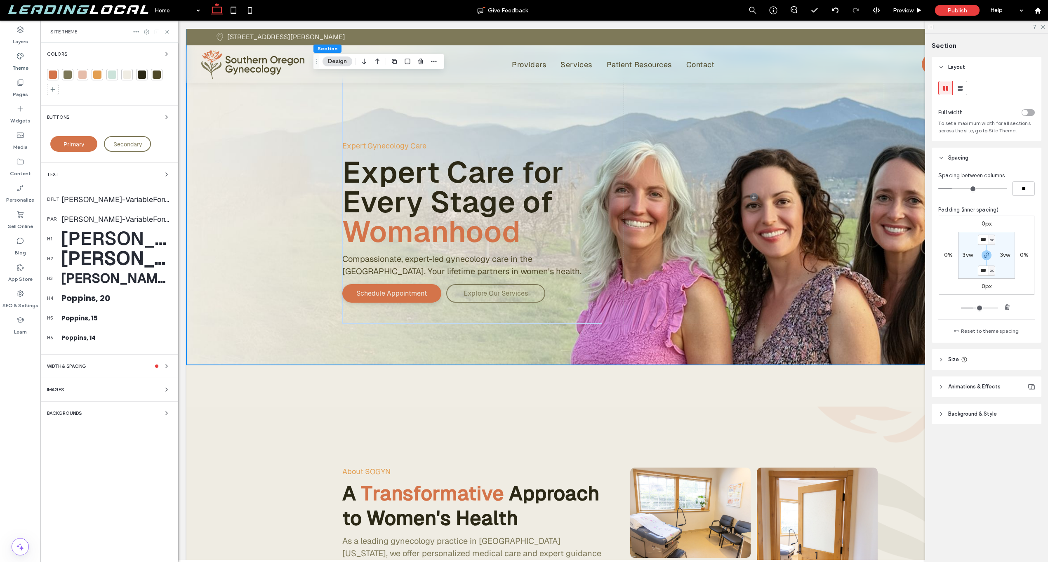
click at [154, 175] on div "Text" at bounding box center [109, 175] width 125 height 10
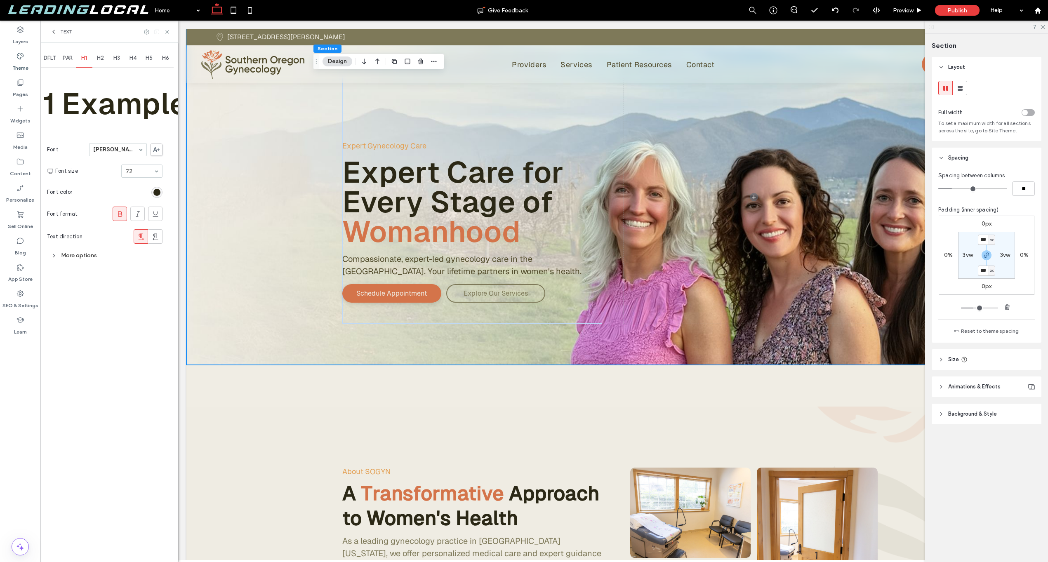
click at [155, 149] on use at bounding box center [156, 149] width 7 height 5
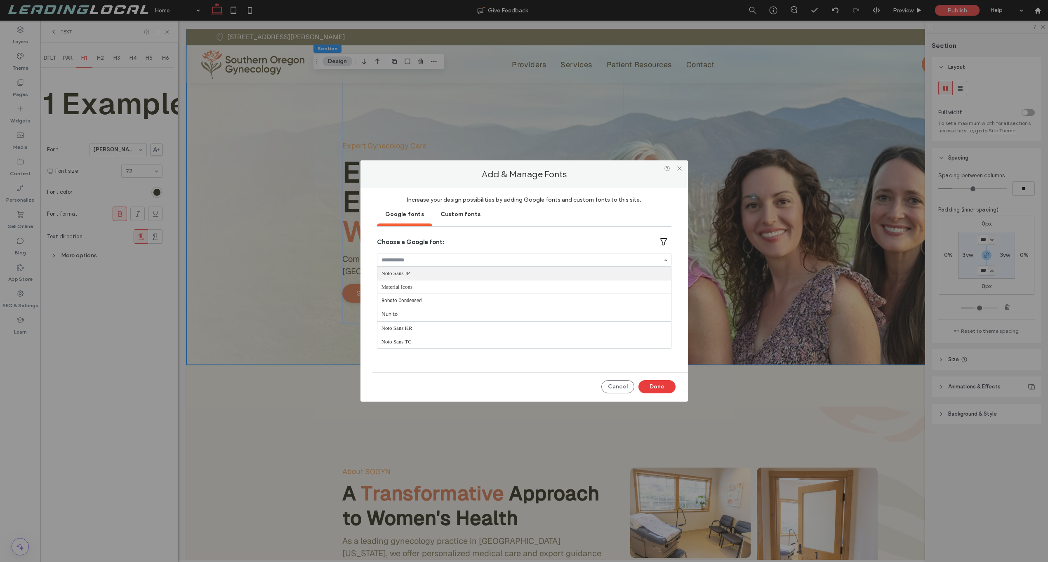
click at [428, 263] on input at bounding box center [522, 260] width 281 height 6
paste input "*******"
type input "*******"
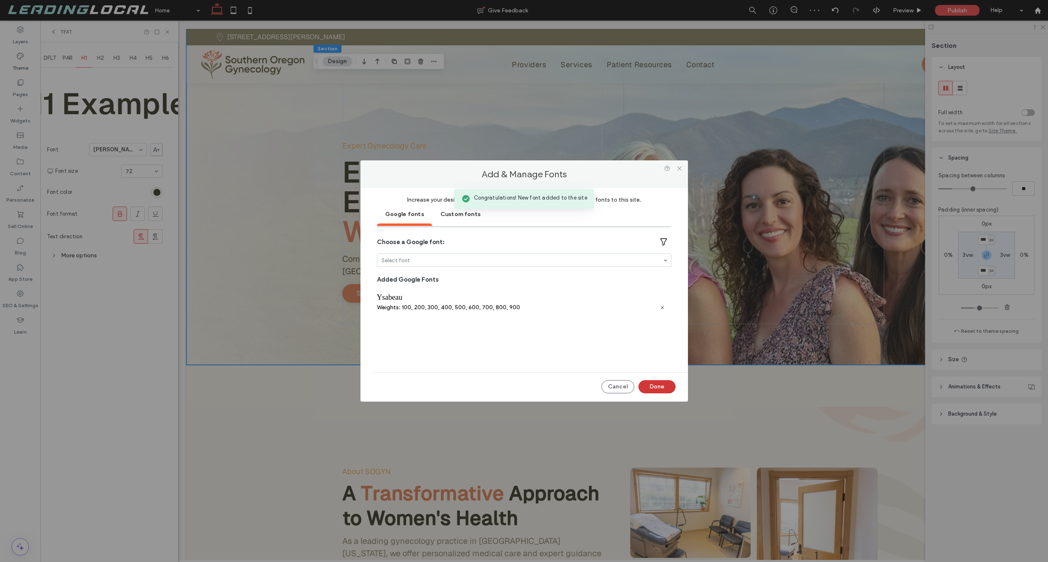
click at [666, 389] on button "Done" at bounding box center [657, 386] width 37 height 13
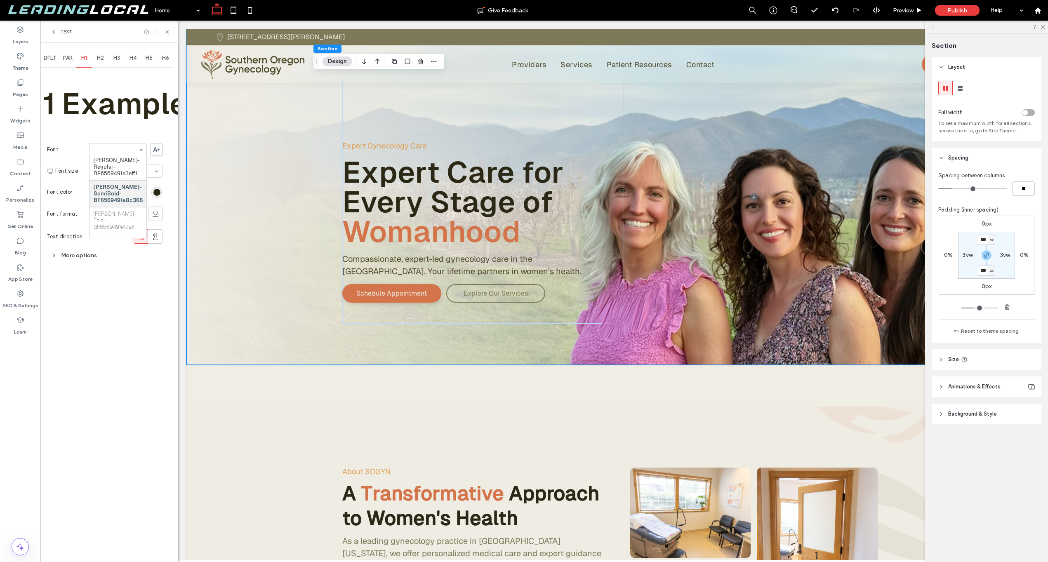
paste input "*******"
type input "*******"
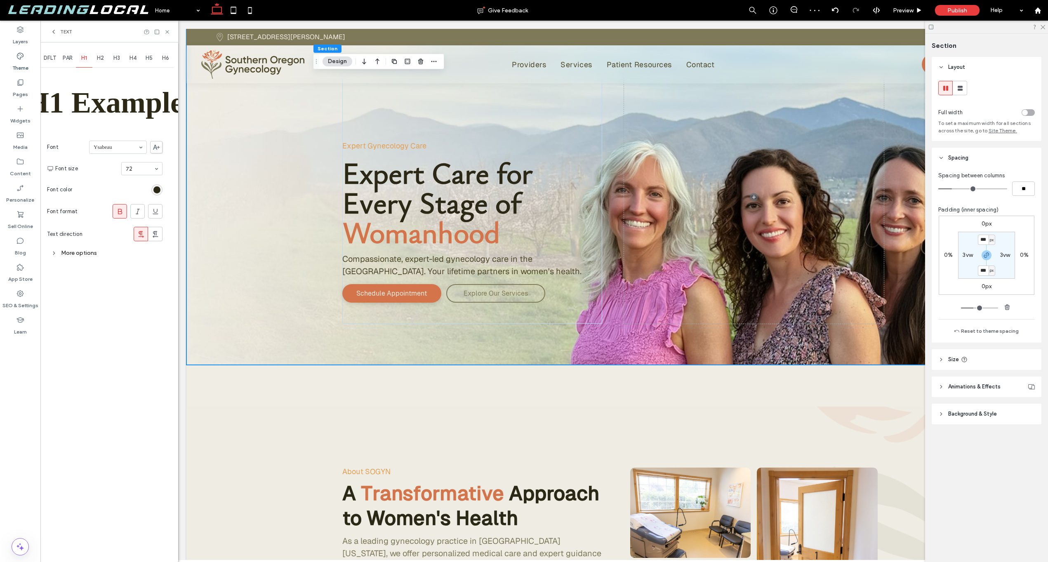
click at [124, 215] on icon at bounding box center [120, 211] width 8 height 8
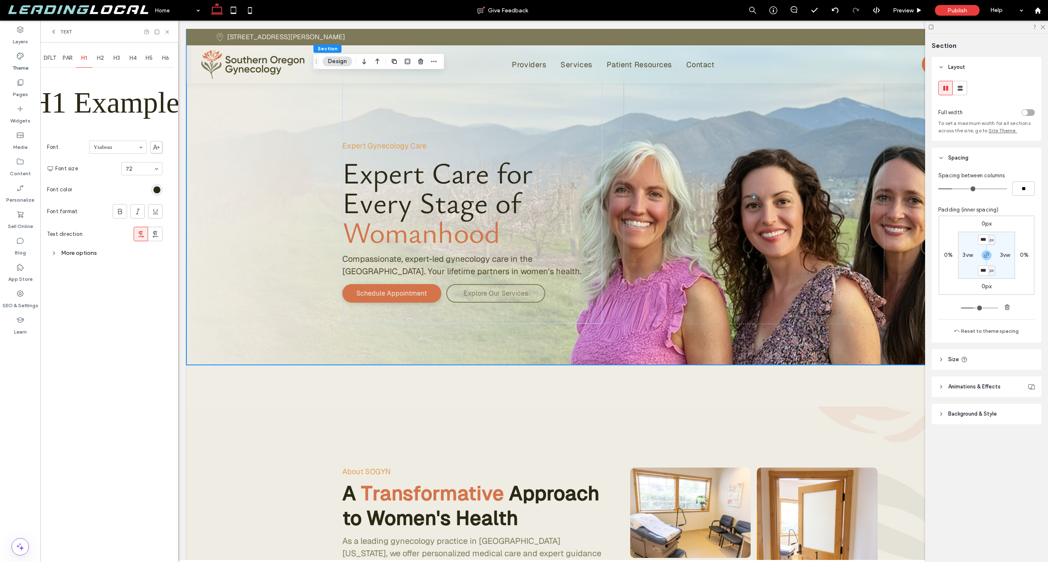
click at [140, 145] on div "Ysabeau" at bounding box center [118, 147] width 58 height 13
click at [120, 209] on use at bounding box center [120, 211] width 4 height 5
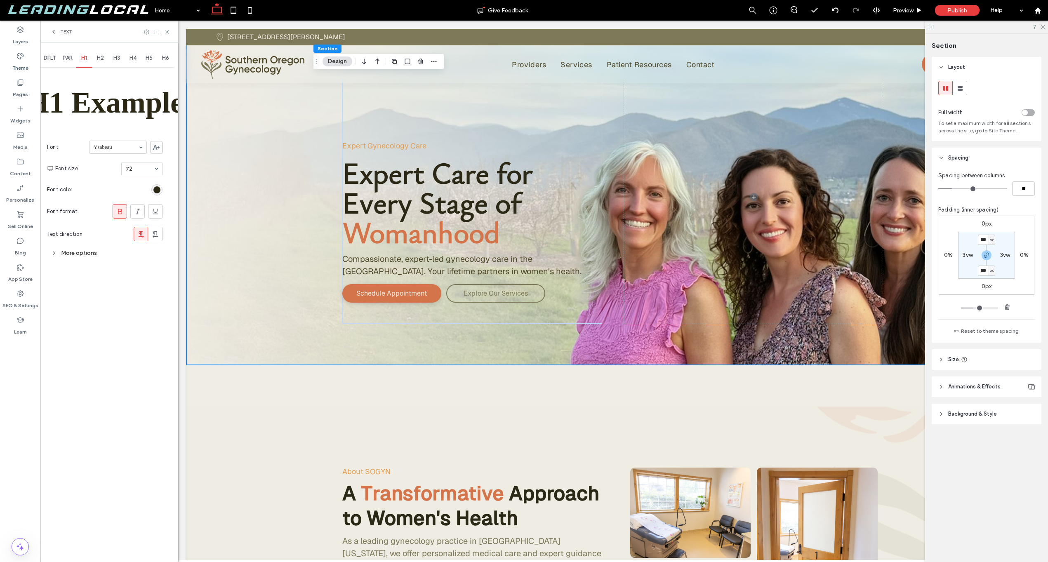
click at [120, 209] on use at bounding box center [120, 211] width 4 height 5
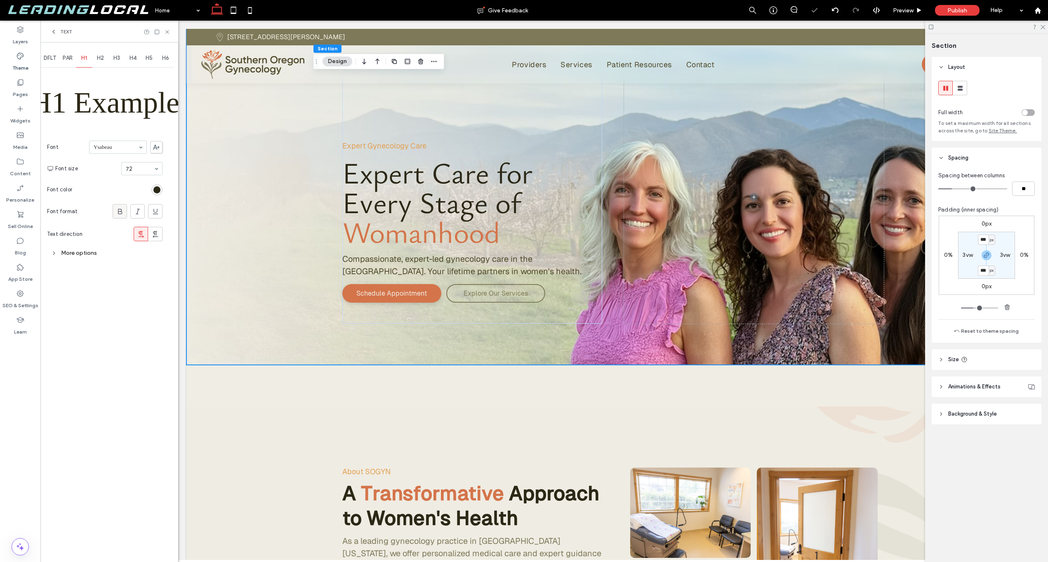
click at [120, 209] on use at bounding box center [120, 211] width 4 height 5
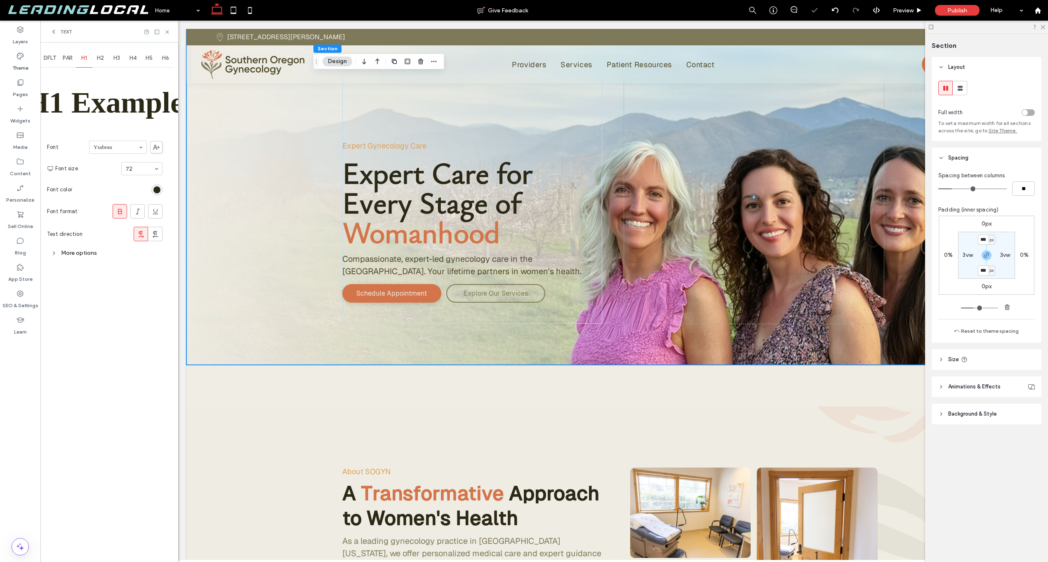
click at [120, 209] on use at bounding box center [120, 211] width 4 height 5
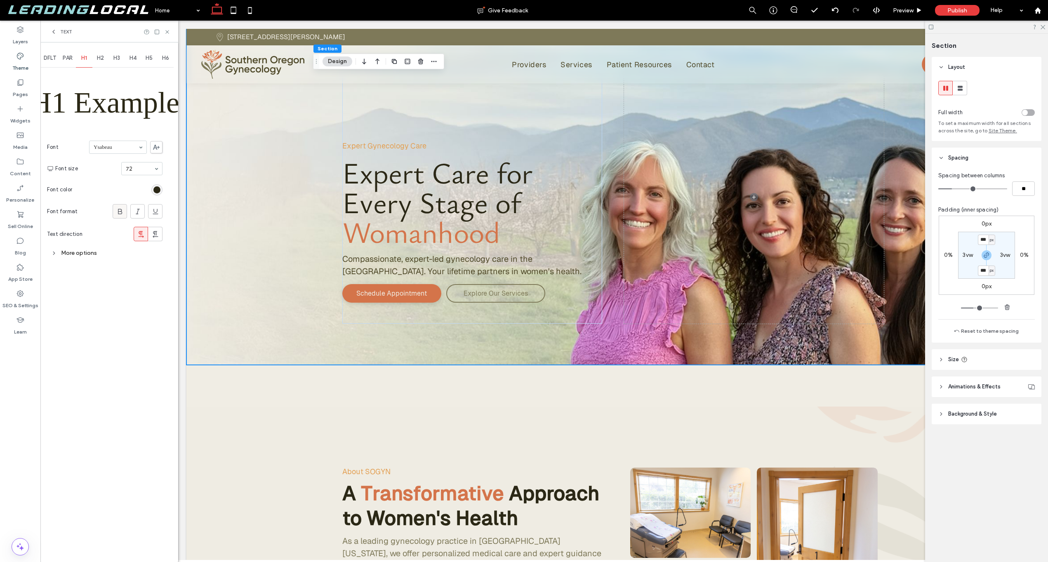
click at [122, 212] on icon at bounding box center [120, 211] width 8 height 8
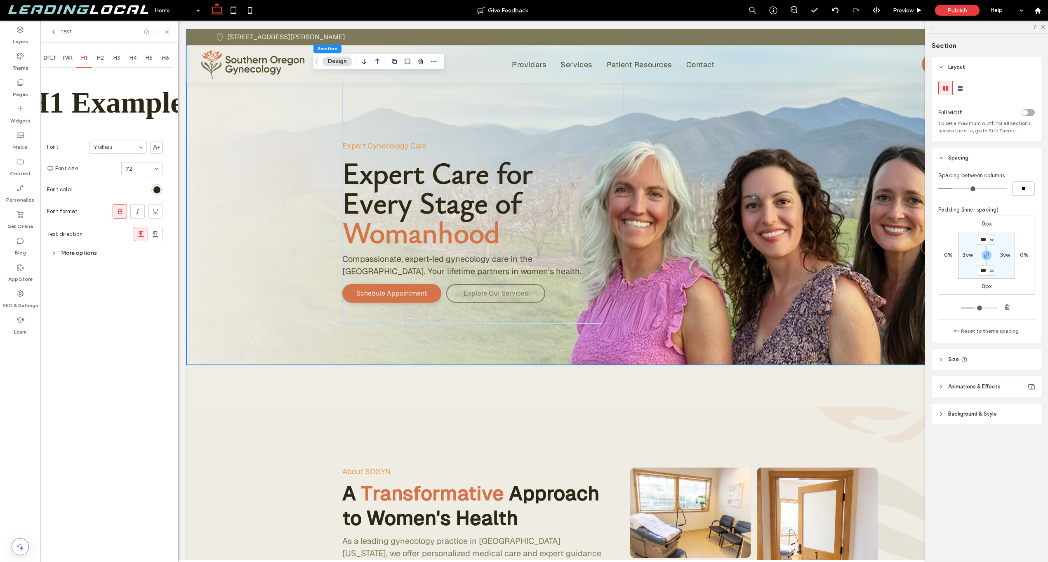
click at [76, 252] on div "More options" at bounding box center [105, 253] width 116 height 11
click at [118, 271] on input at bounding box center [121, 272] width 65 height 6
click at [118, 212] on icon at bounding box center [120, 211] width 8 height 8
click at [140, 278] on div "Bold" at bounding box center [123, 271] width 78 height 13
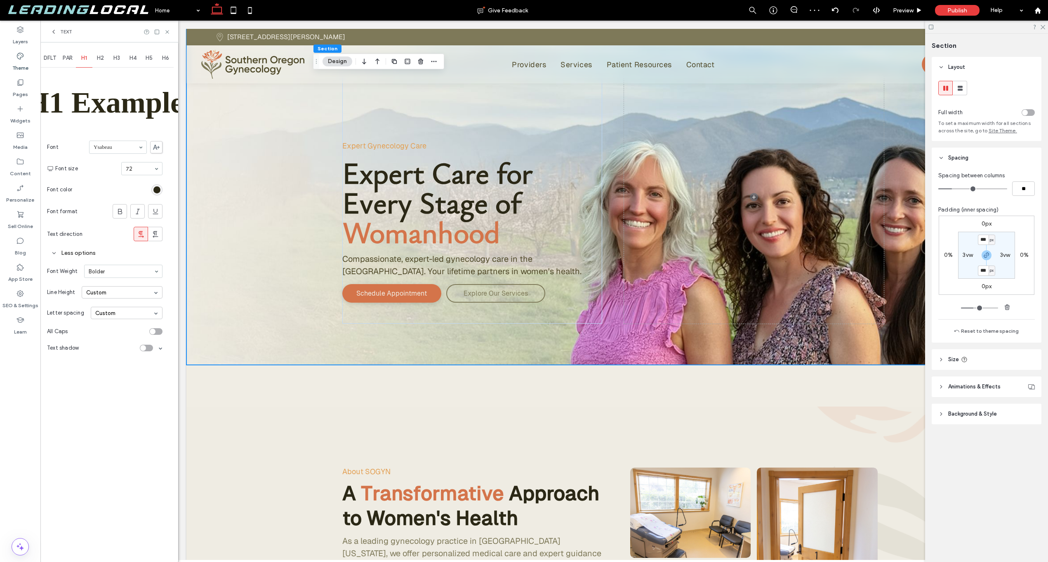
click at [125, 273] on input at bounding box center [121, 272] width 65 height 6
click at [138, 293] on div "Custom" at bounding box center [122, 292] width 81 height 12
click at [176, 294] on div "DFLT PAR H1 H2 H3 H4 H5 H6 H1 Example Font Ysabeau Font size 72 Font color Font…" at bounding box center [109, 302] width 138 height 520
click at [136, 273] on input at bounding box center [121, 272] width 65 height 6
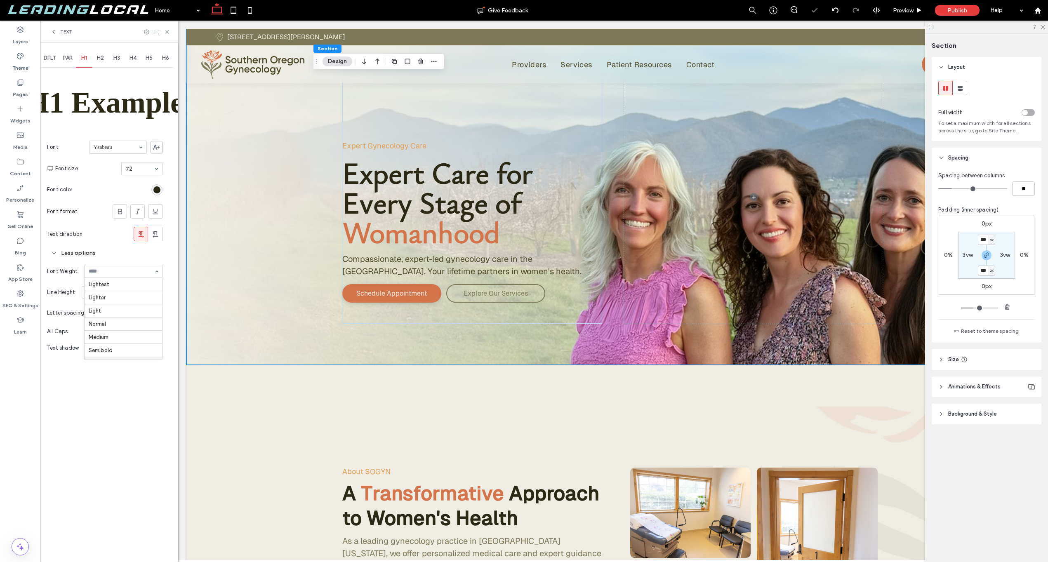
click at [126, 272] on input at bounding box center [121, 272] width 65 height 6
click at [139, 272] on input at bounding box center [121, 272] width 65 height 6
click at [116, 346] on div "Text shadow" at bounding box center [105, 348] width 116 height 17
click at [99, 57] on span "H2" at bounding box center [100, 58] width 7 height 7
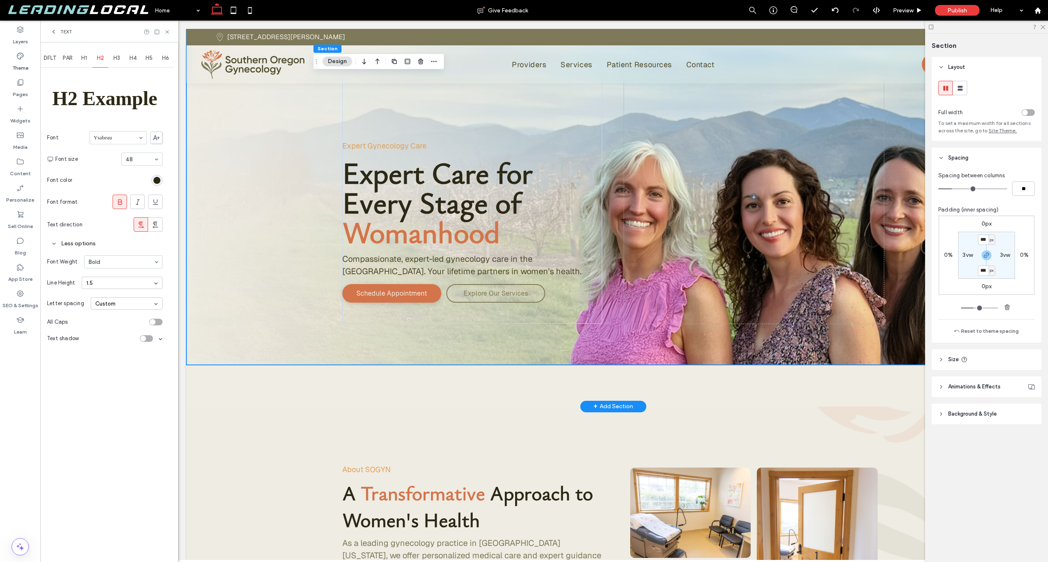
scroll to position [5, 0]
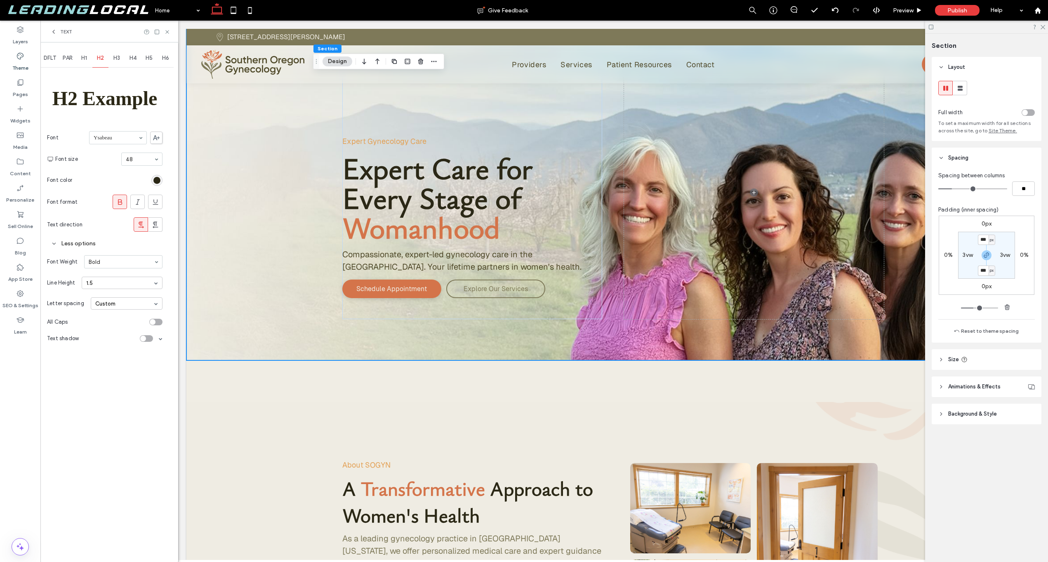
click at [115, 58] on span "H3" at bounding box center [116, 58] width 7 height 7
click at [139, 60] on div "H4" at bounding box center [133, 58] width 17 height 18
click at [153, 59] on div "H5" at bounding box center [149, 58] width 17 height 18
click at [166, 59] on span "H6" at bounding box center [165, 58] width 7 height 7
click at [73, 60] on span "PAR" at bounding box center [68, 58] width 10 height 7
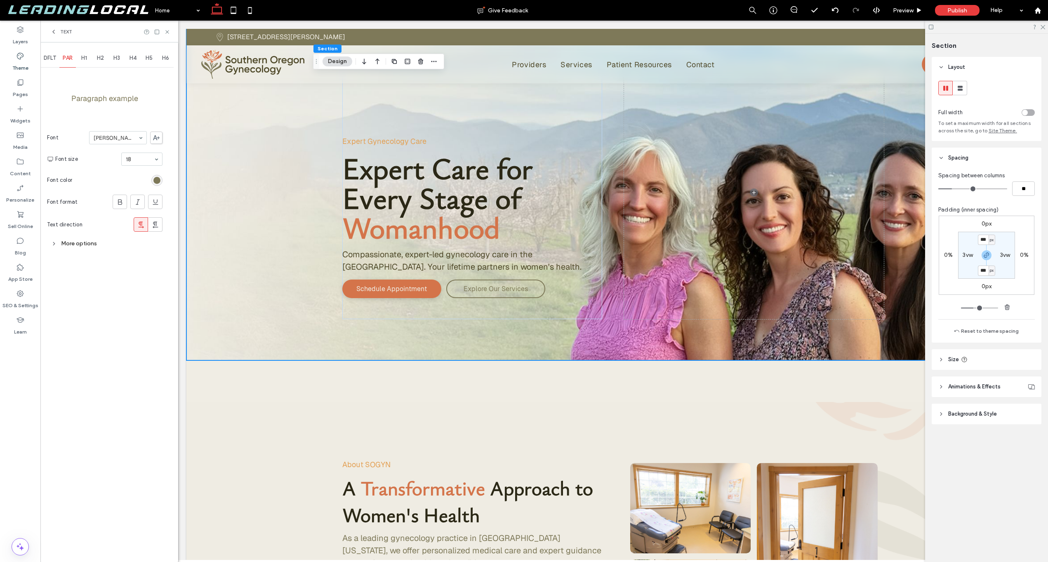
click at [54, 59] on span "DFLT" at bounding box center [50, 58] width 12 height 7
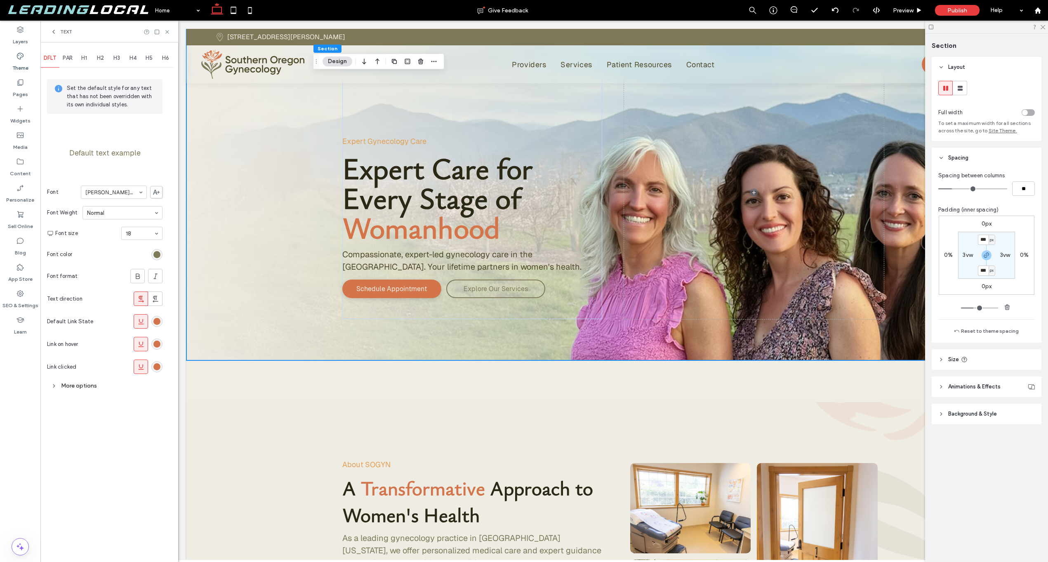
click at [62, 59] on div "PAR" at bounding box center [67, 58] width 17 height 18
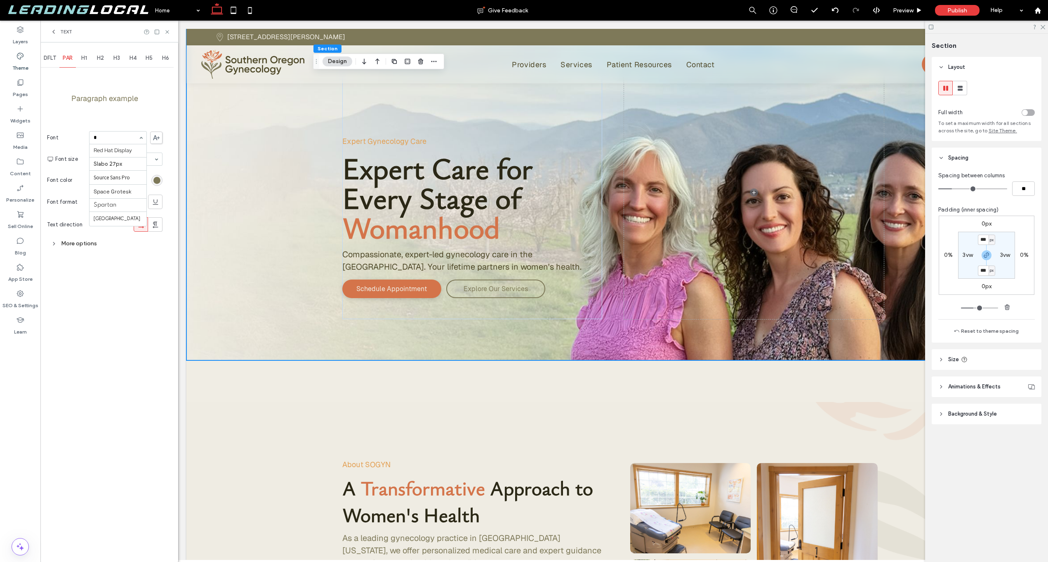
scroll to position [158, 0]
type input "**"
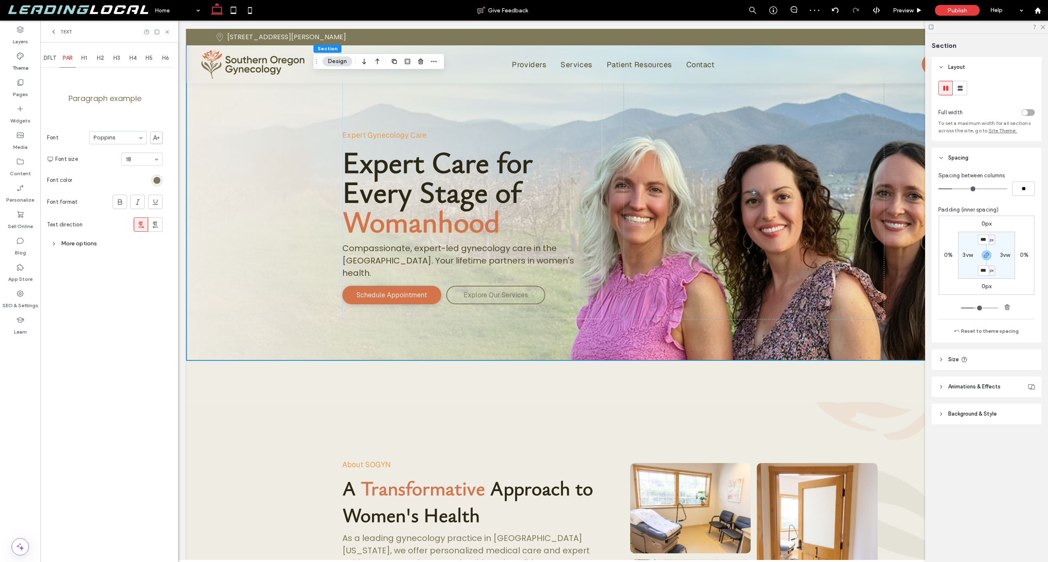
click at [54, 58] on span "DFLT" at bounding box center [50, 58] width 12 height 7
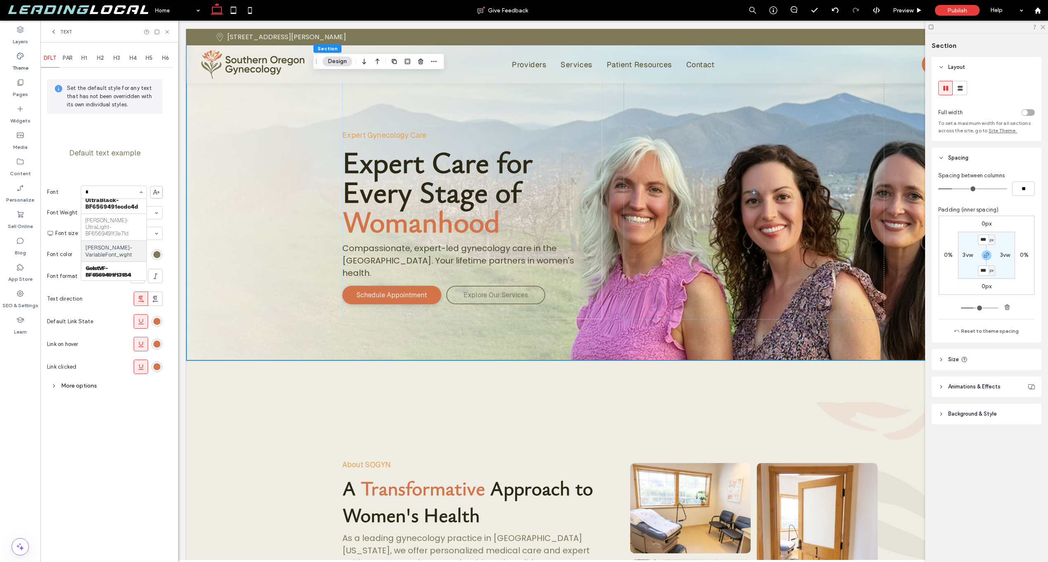
scroll to position [158, 0]
type input "**"
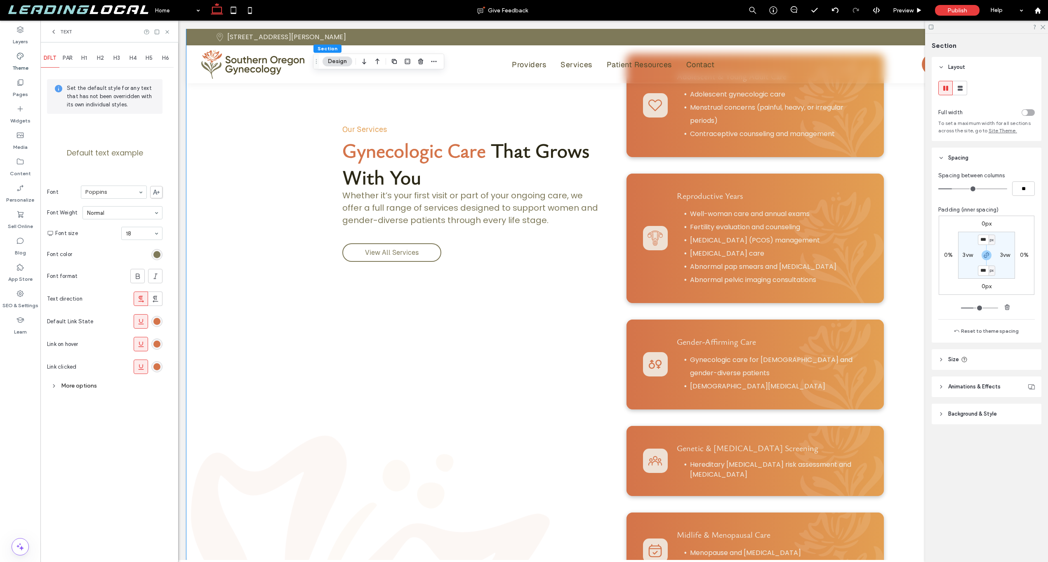
scroll to position [837, 0]
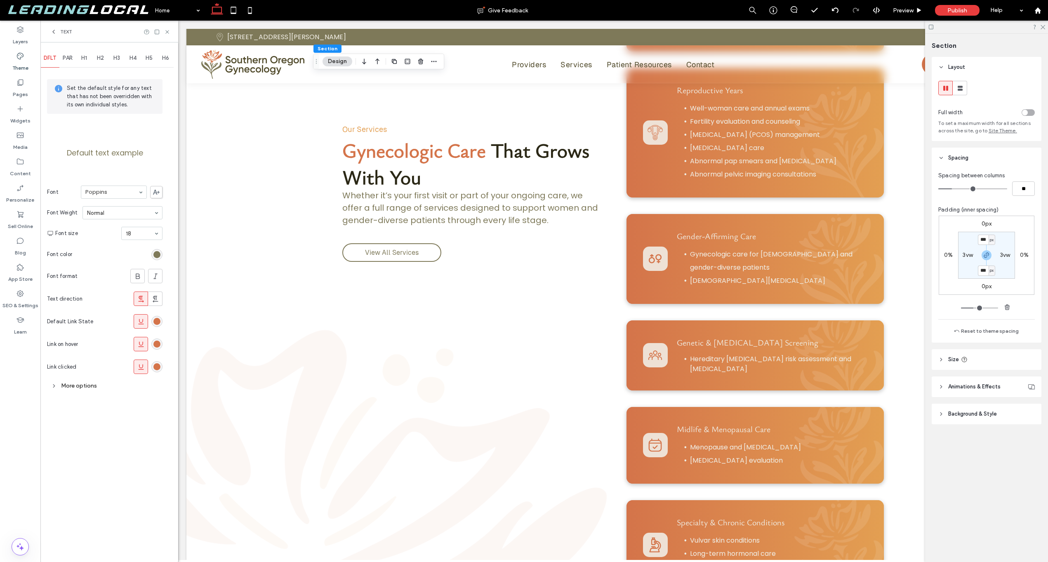
click at [114, 59] on span "H3" at bounding box center [116, 58] width 7 height 7
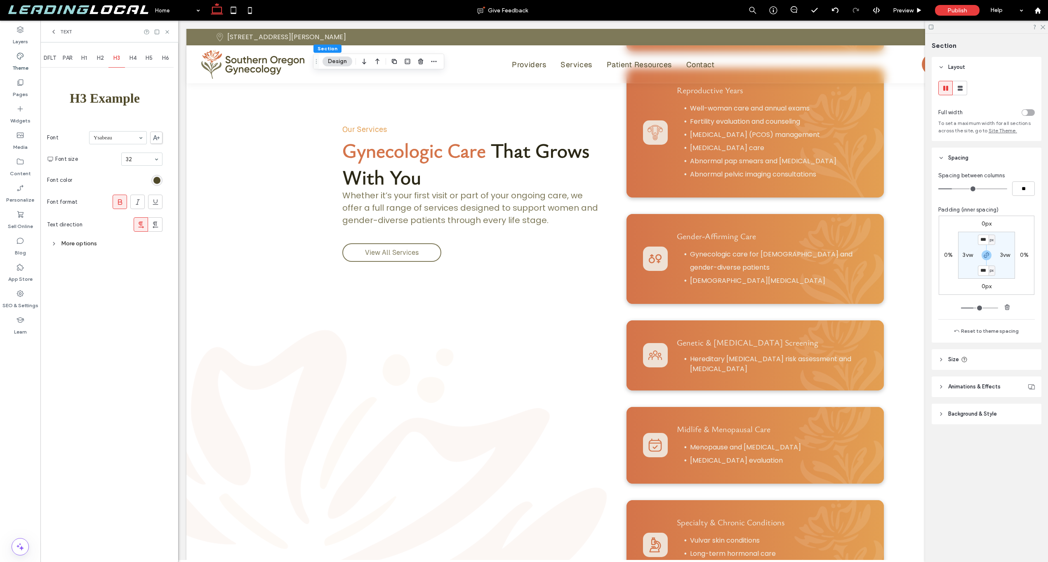
click at [75, 242] on div "More options" at bounding box center [105, 243] width 116 height 11
click at [710, 231] on span "Gender-Affirming Care" at bounding box center [716, 236] width 79 height 11
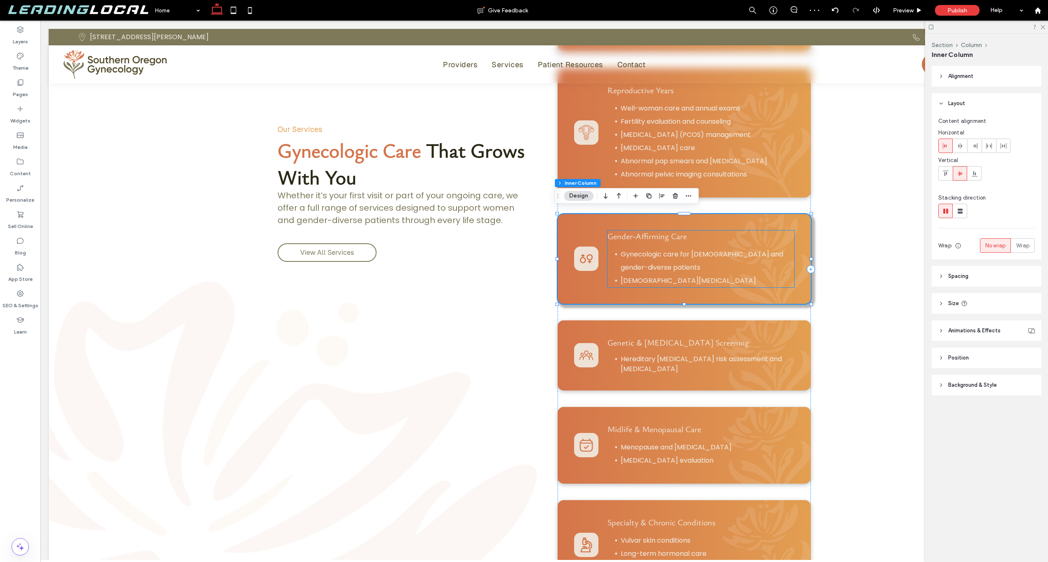
click at [637, 231] on span "Gender-Affirming Care" at bounding box center [647, 236] width 79 height 11
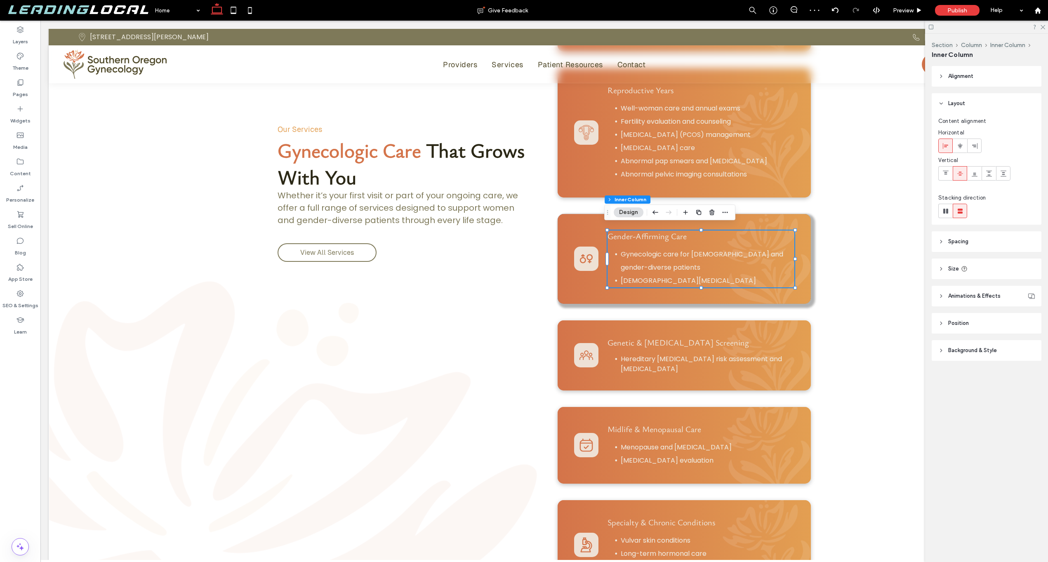
click at [631, 231] on span "Gender-Affirming Care" at bounding box center [647, 236] width 79 height 11
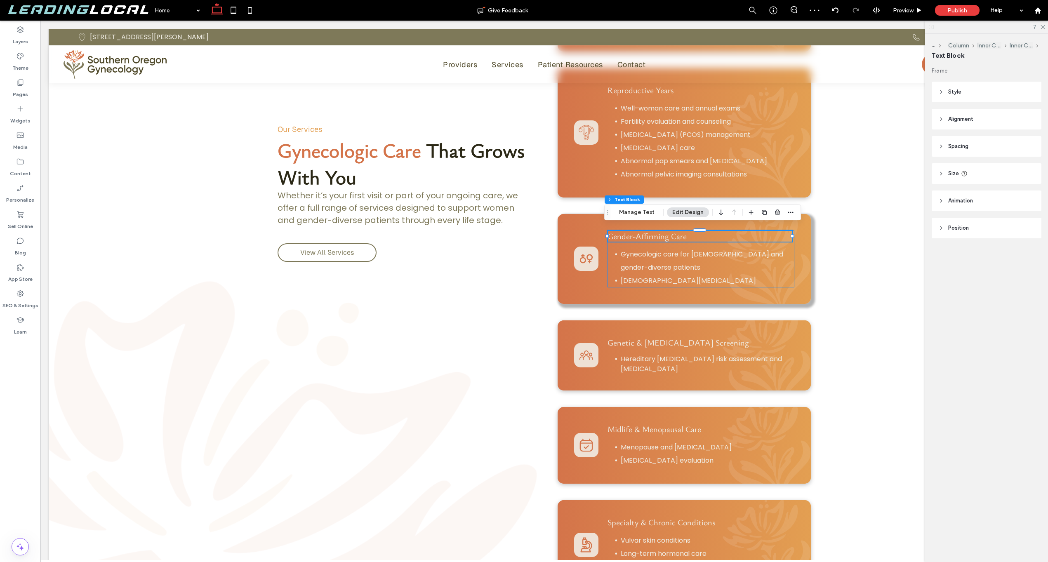
click at [630, 231] on span "Gender-Affirming Care" at bounding box center [647, 236] width 79 height 11
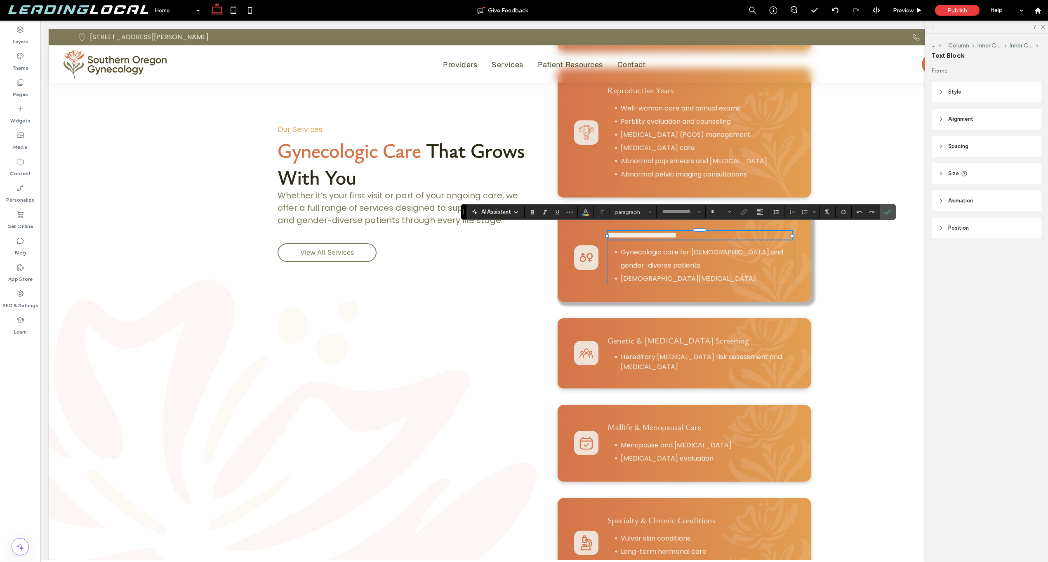
type input "*******"
type input "**"
click at [886, 212] on icon "Confirm" at bounding box center [887, 212] width 7 height 7
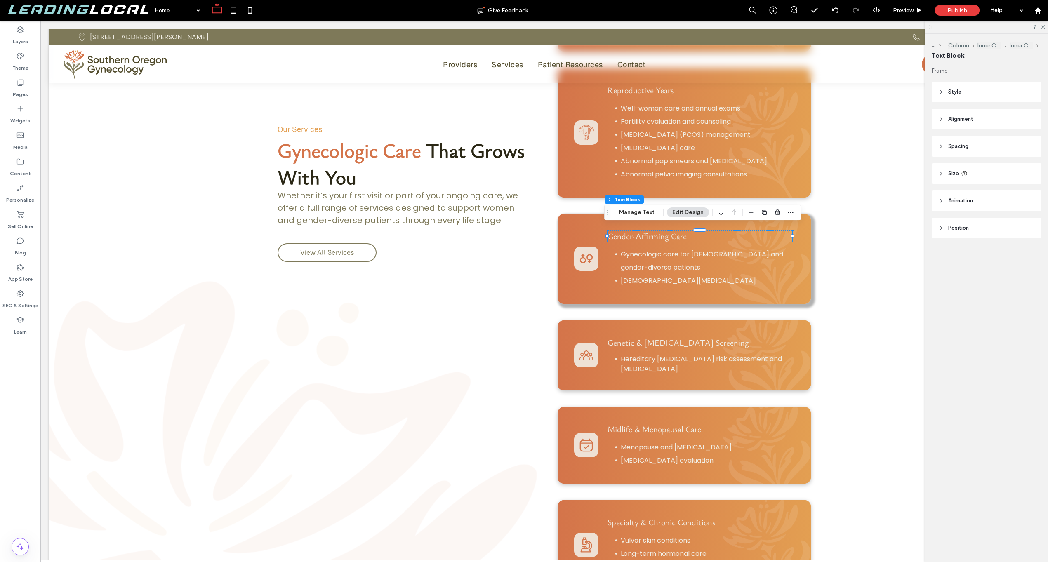
click at [546, 231] on div "Gynecologic Care That Grows With You Whether it’s your first visit or part of y…" at bounding box center [545, 269] width 594 height 724
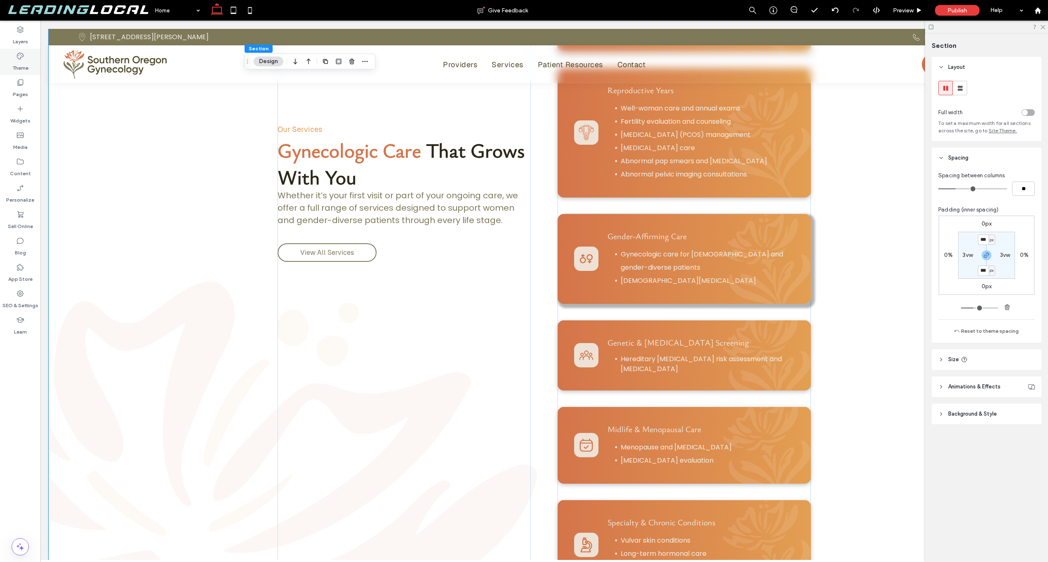
click at [24, 55] on div "Theme" at bounding box center [20, 62] width 40 height 26
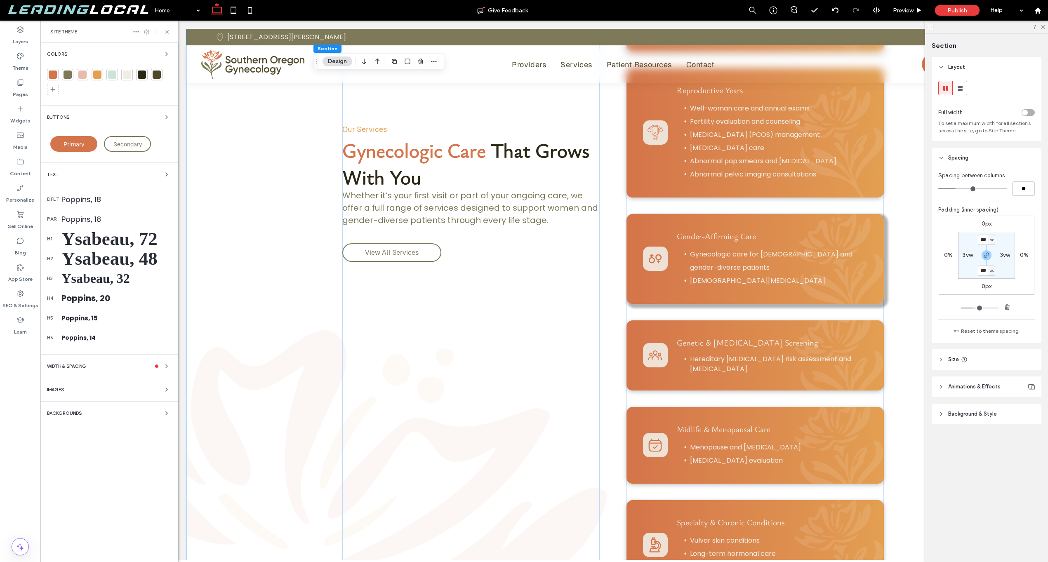
click at [134, 183] on div "Text dflt Poppins, 18 par Poppins, 18 h1 Ysabeau, 72 h2 Ysabeau, 48 h3 Ysabeau,…" at bounding box center [109, 259] width 125 height 178
click at [142, 172] on div "Text" at bounding box center [109, 175] width 125 height 10
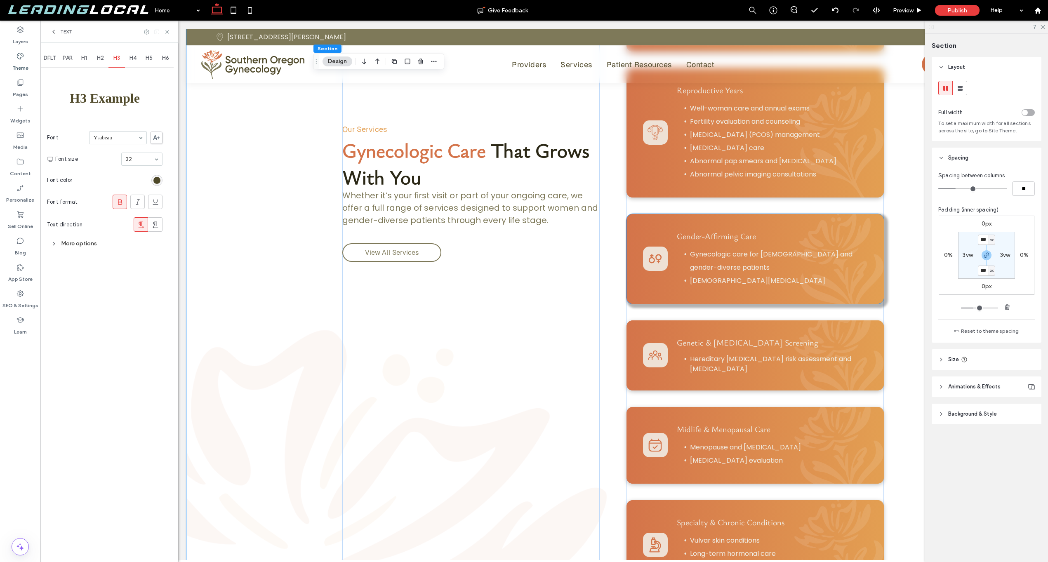
click at [695, 234] on span "Gender-Affirming Care" at bounding box center [716, 236] width 79 height 11
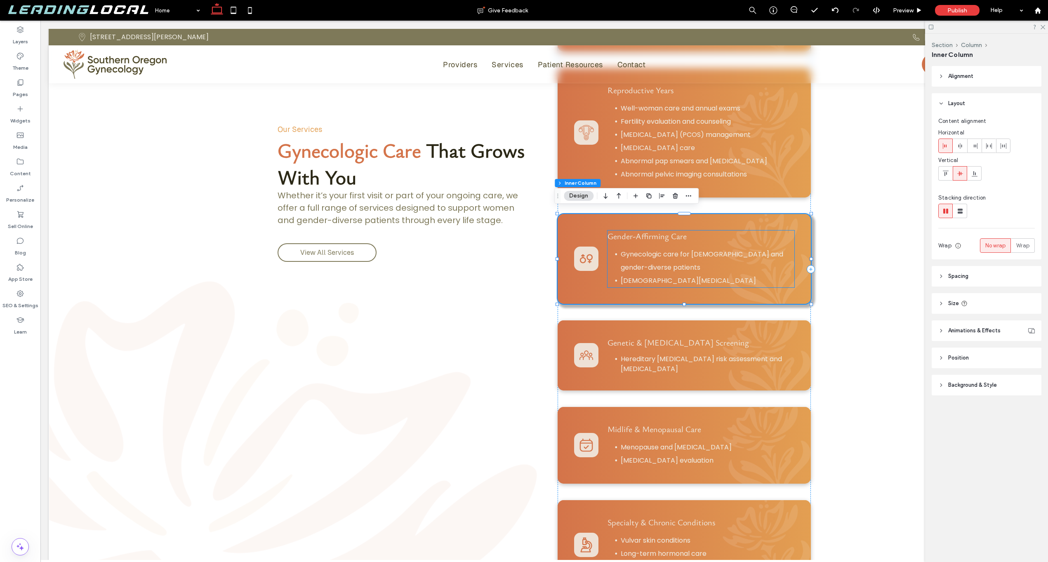
click at [674, 231] on span "Gender-Affirming Care" at bounding box center [647, 236] width 79 height 11
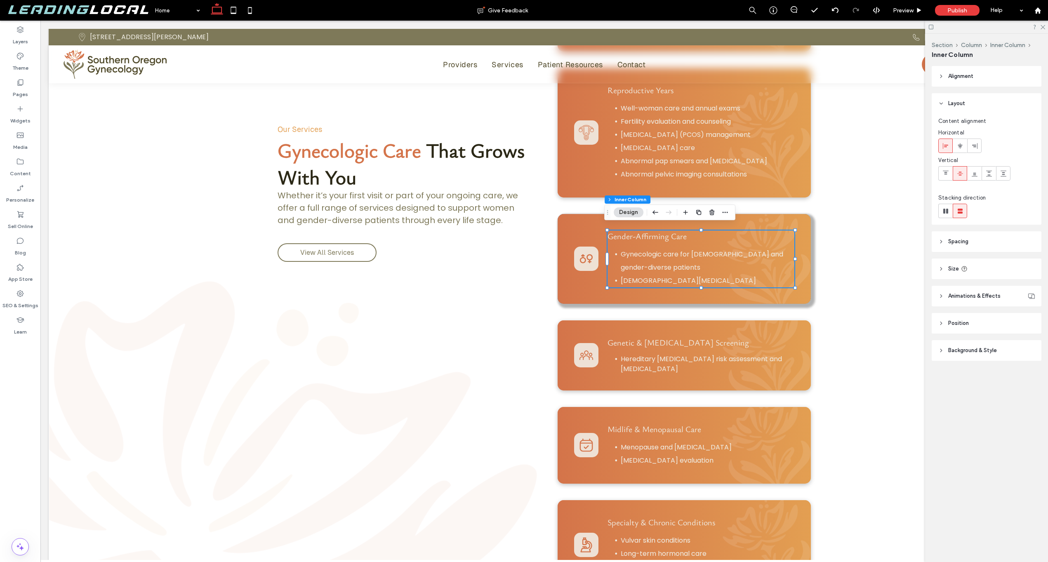
click at [670, 231] on span "Gender-Affirming Care" at bounding box center [647, 236] width 79 height 11
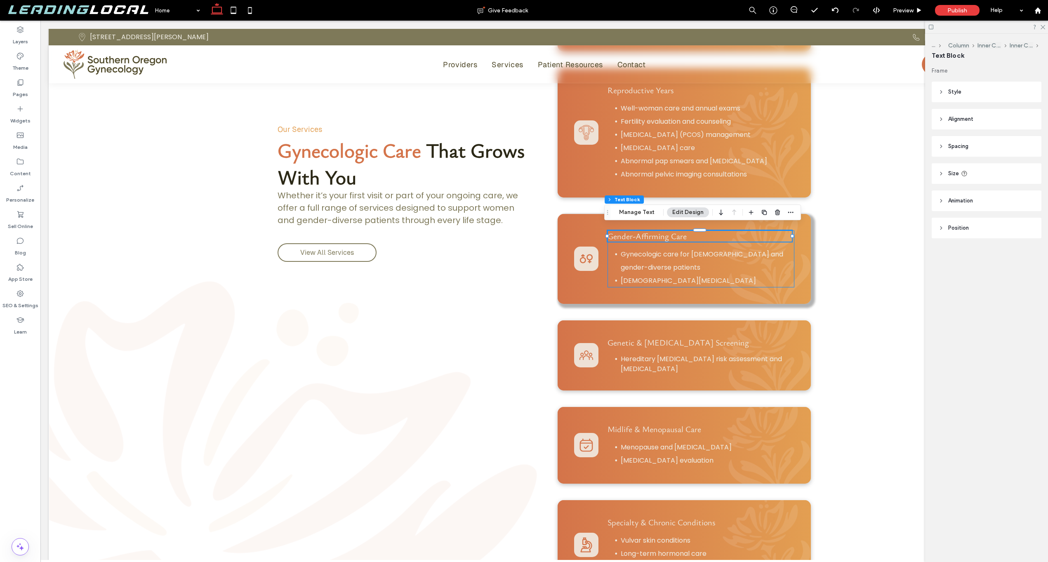
click at [670, 231] on span "Gender-Affirming Care" at bounding box center [647, 236] width 79 height 11
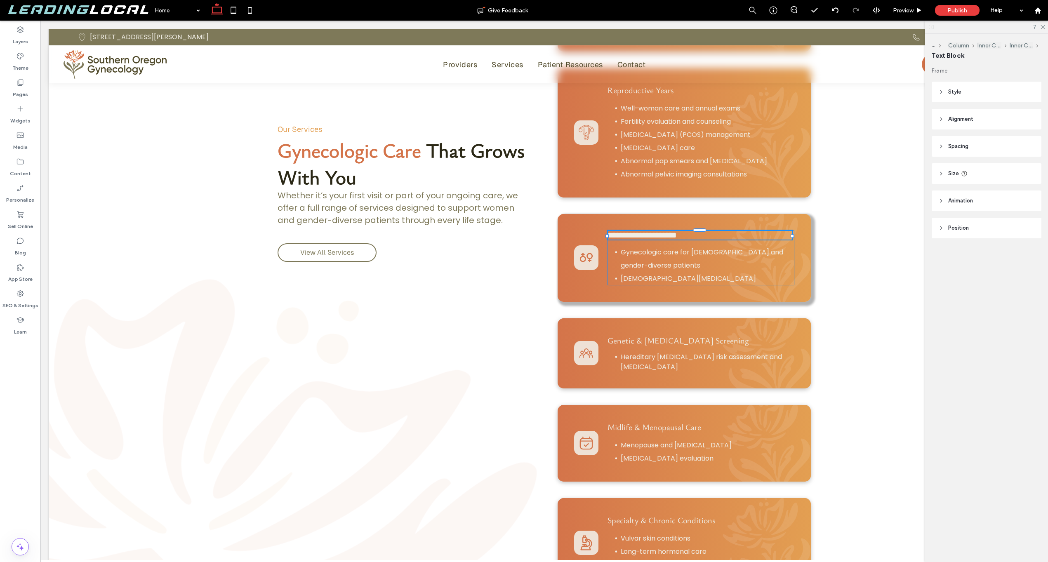
type input "*******"
type input "**"
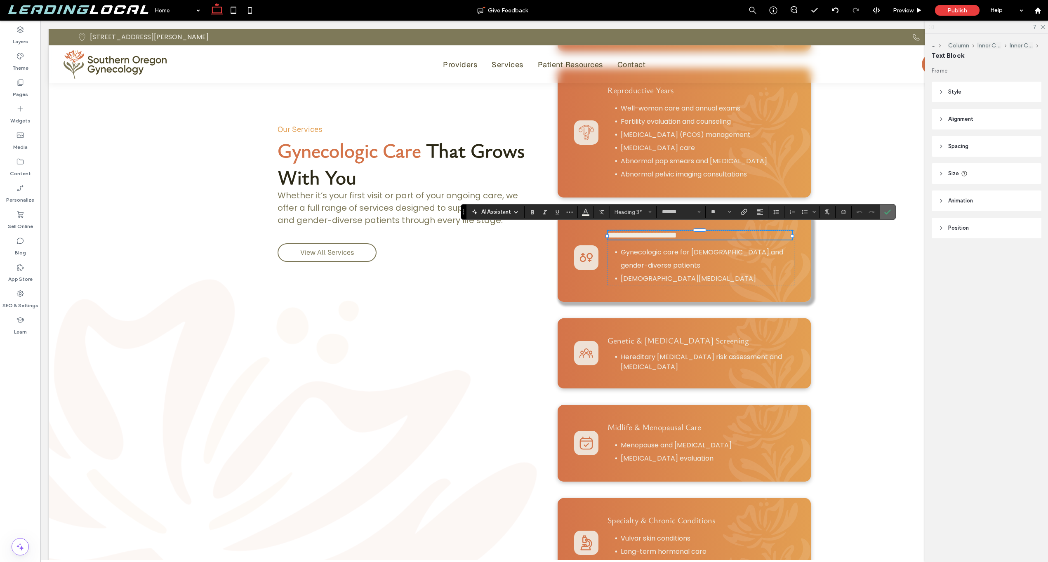
click at [894, 213] on label "Confirm" at bounding box center [888, 212] width 12 height 15
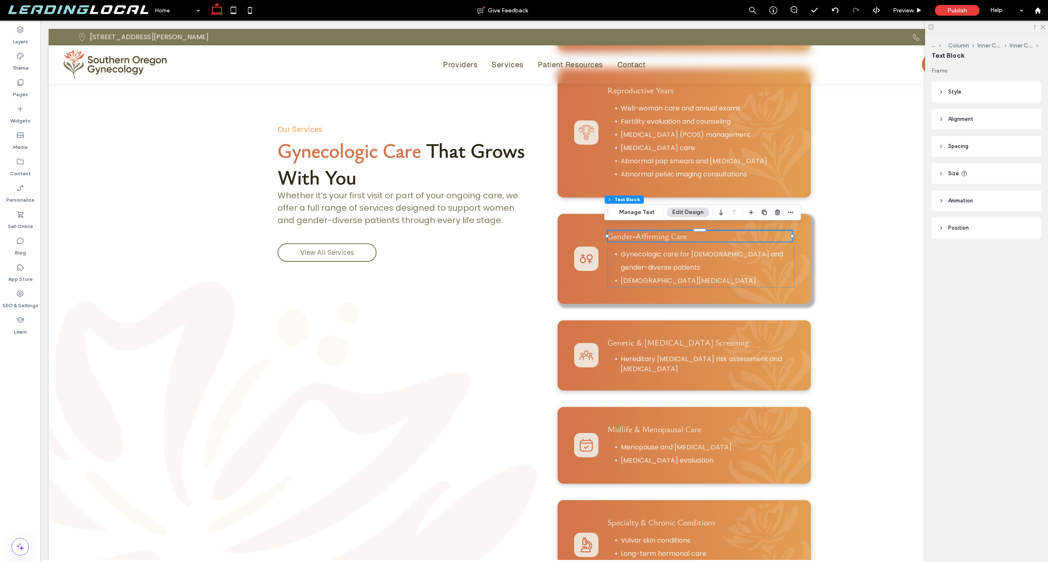
click at [870, 235] on div "Gynecologic Care That Grows With You Whether it’s your first visit or part of y…" at bounding box center [544, 269] width 991 height 724
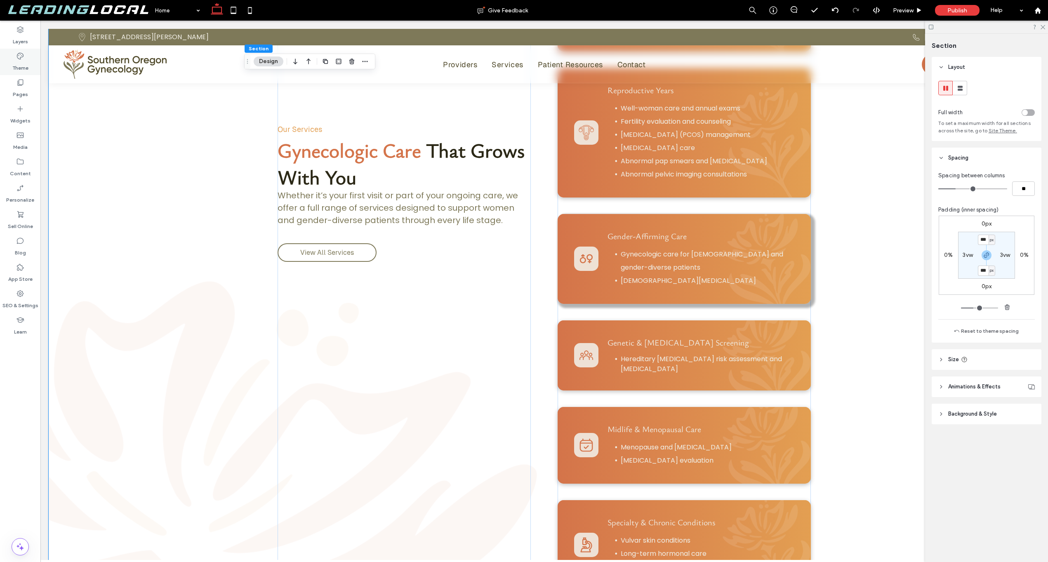
click at [30, 63] on div "Theme" at bounding box center [20, 62] width 40 height 26
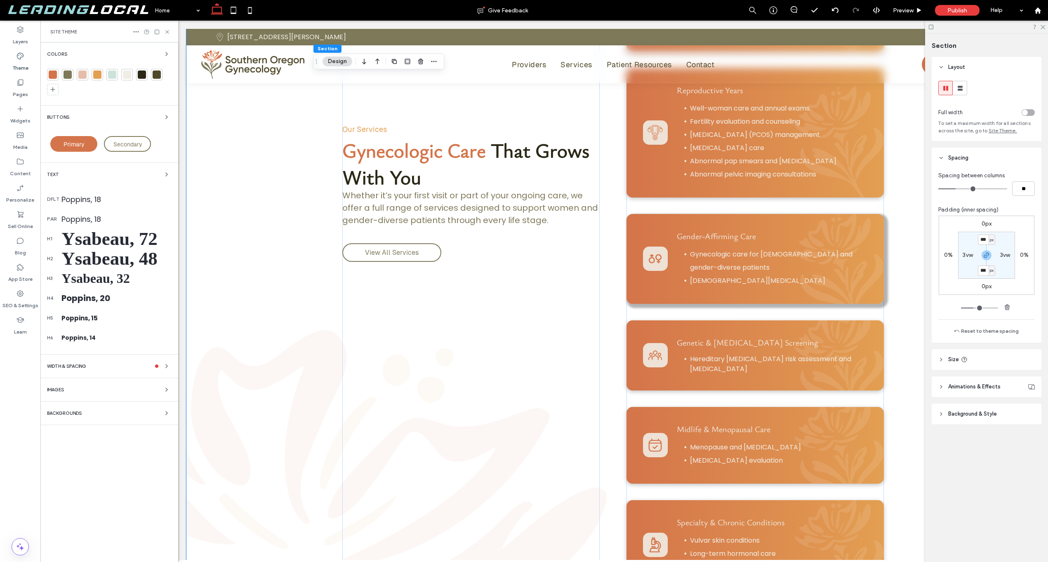
click at [153, 177] on div "Text" at bounding box center [109, 175] width 125 height 10
